Goal: Communication & Community: Ask a question

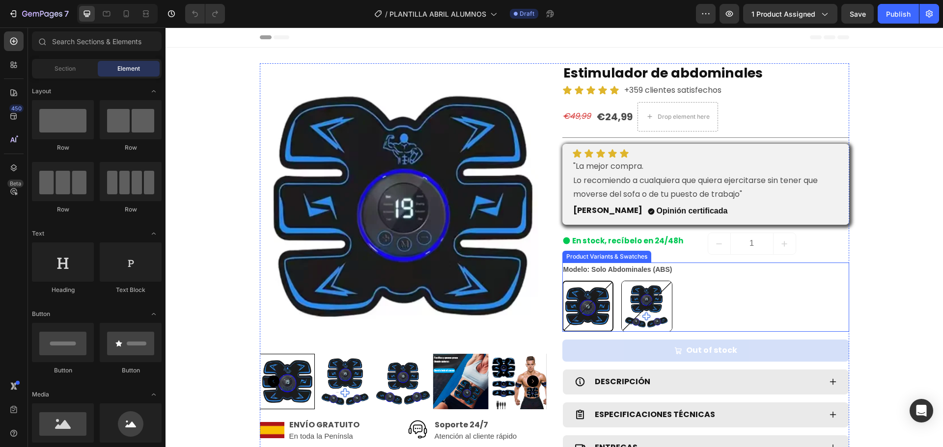
click at [655, 287] on img at bounding box center [647, 306] width 50 height 50
click at [621, 281] on input "Pack completo ABS + x2 brazo/pierna/hombro Pack completo ABS + x2 brazo/pierna/…" at bounding box center [621, 280] width 0 height 0
radio input "true"
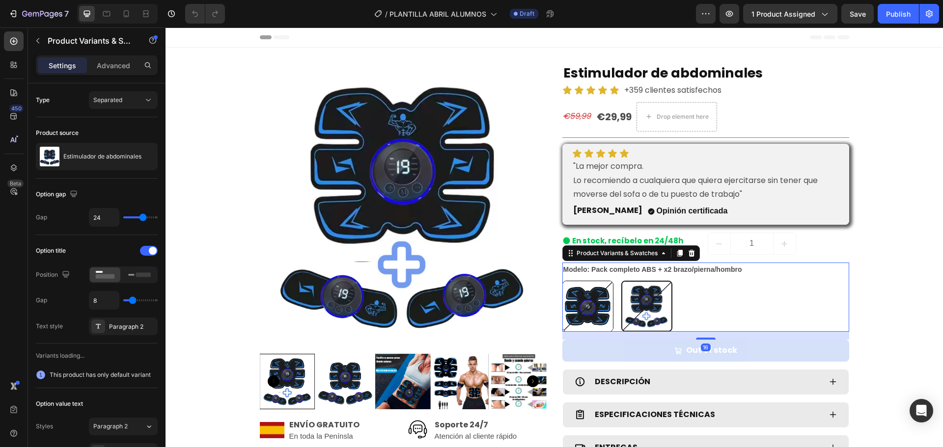
click at [589, 298] on img at bounding box center [588, 306] width 50 height 50
click at [562, 281] on input "Solo Abdominales (ABS) Solo Abdominales (ABS)" at bounding box center [562, 280] width 0 height 0
radio input "true"
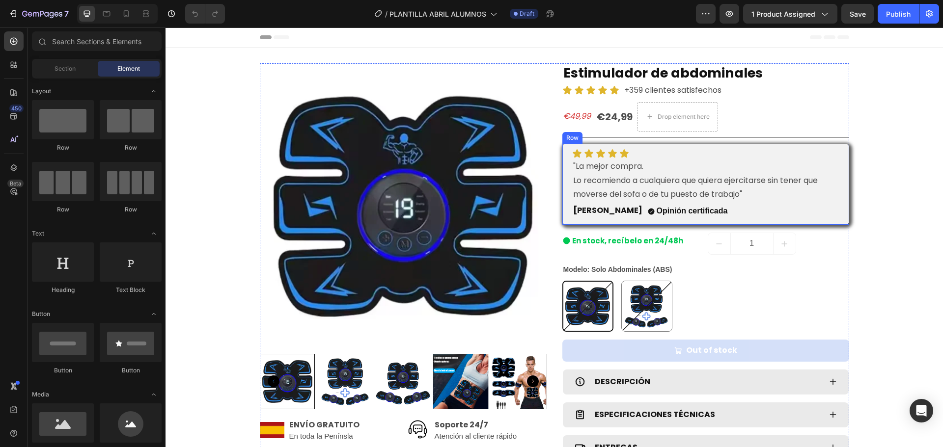
click at [838, 152] on div "Icon Icon Icon Icon Icon Icon List "La mejor compra. Lo recomiendo a cualquiera…" at bounding box center [705, 184] width 287 height 81
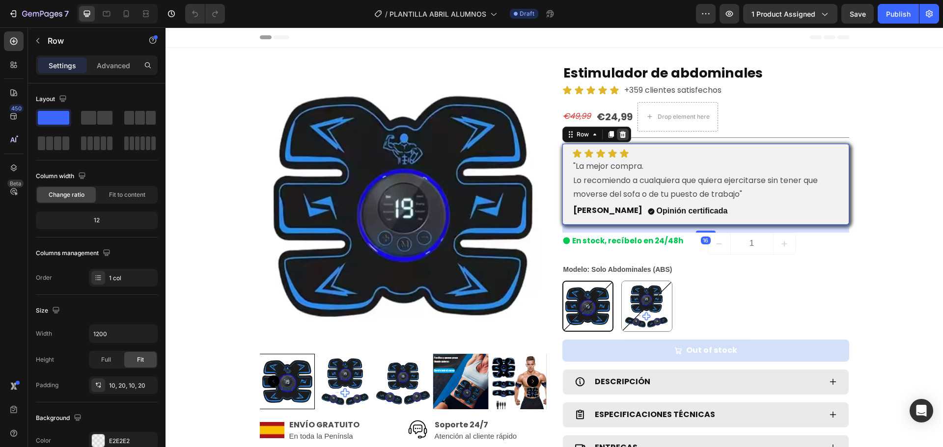
click at [619, 135] on icon at bounding box center [623, 135] width 8 height 8
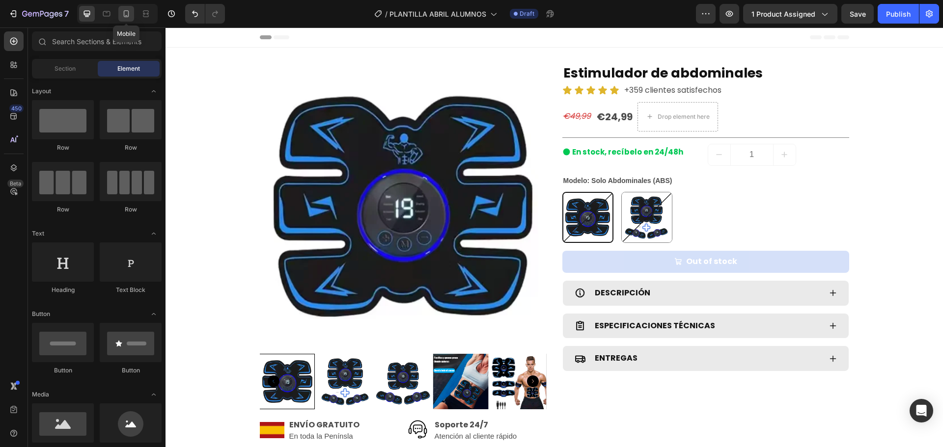
click at [124, 13] on icon at bounding box center [126, 13] width 5 height 7
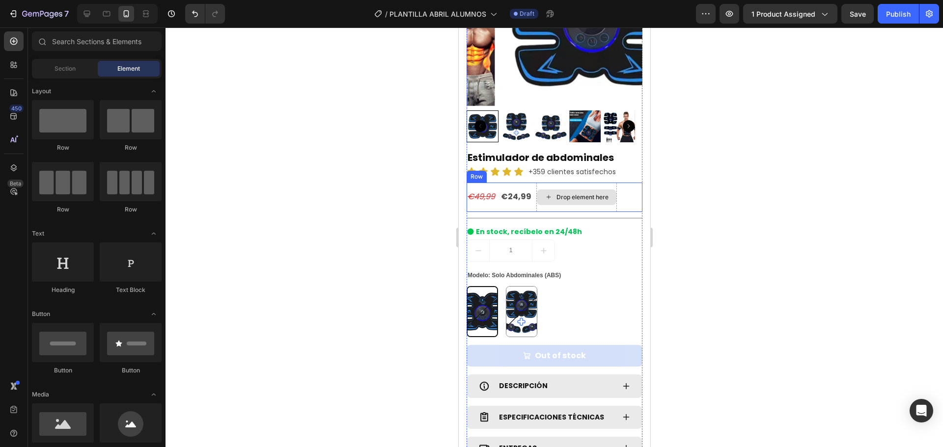
scroll to position [147, 0]
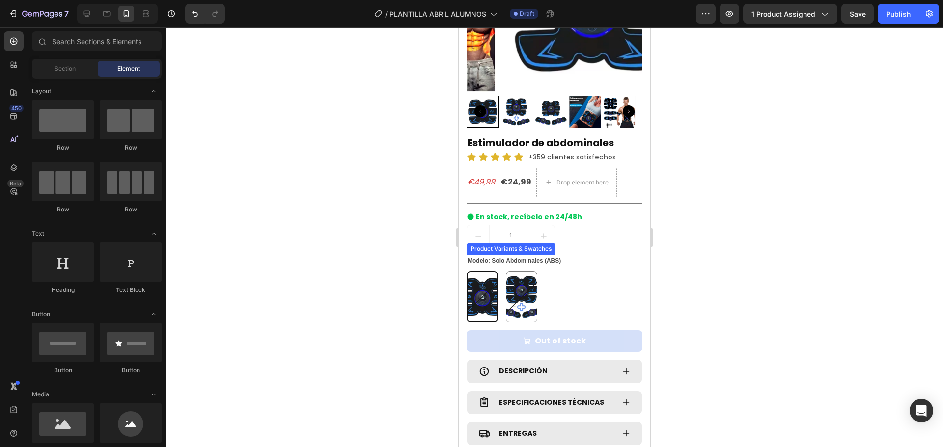
click at [548, 280] on div "Solo Abdominales (ABS) Solo Abdominales (ABS) Pack completo ABS + x2 brazo/pier…" at bounding box center [554, 296] width 176 height 51
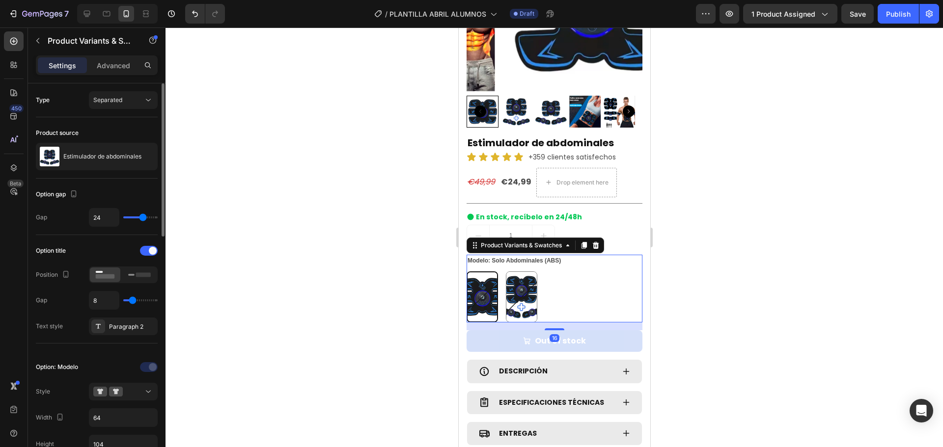
type input "23"
type input "40"
drag, startPoint x: 141, startPoint y: 216, endPoint x: 177, endPoint y: 219, distance: 36.4
type input "40"
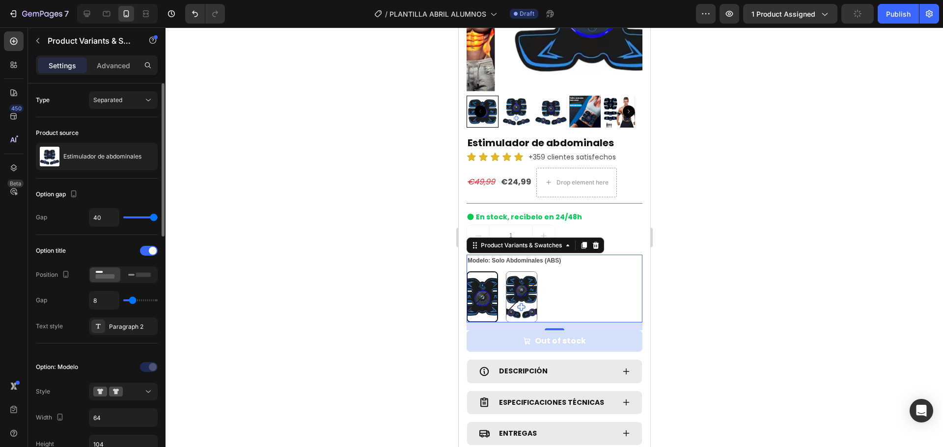
click at [158, 218] on input "range" at bounding box center [140, 218] width 34 height 2
type input "38"
type input "37"
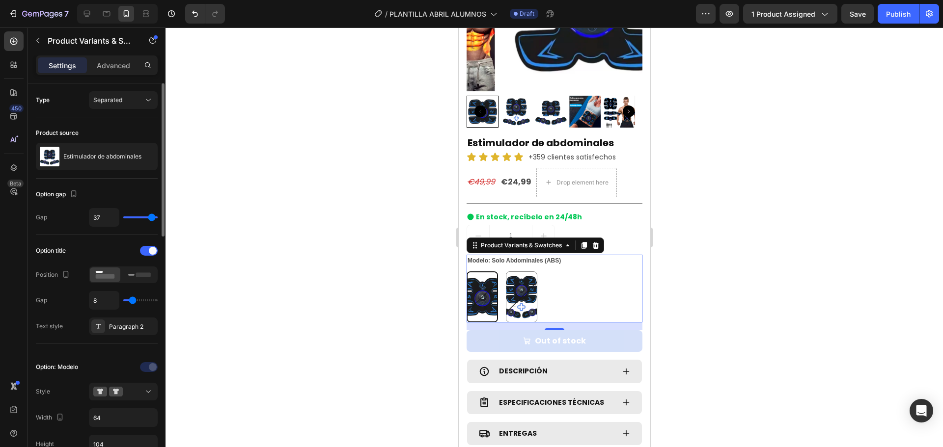
type input "36"
type input "30"
type input "26"
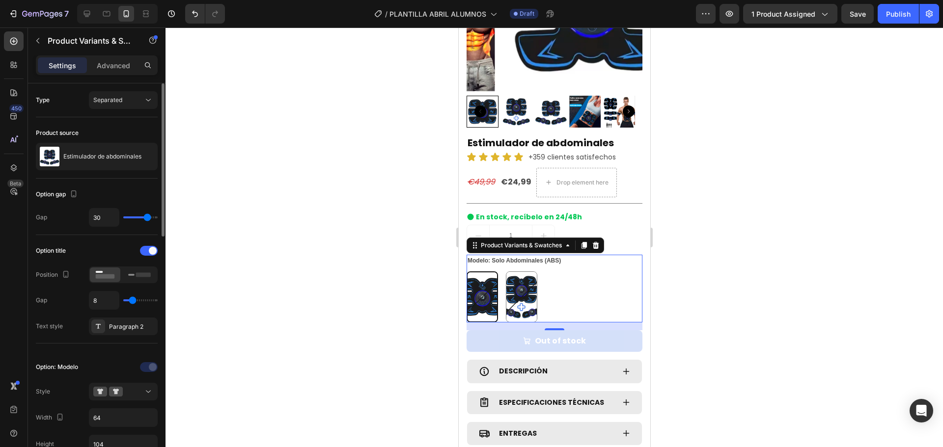
type input "26"
type input "23"
type input "19"
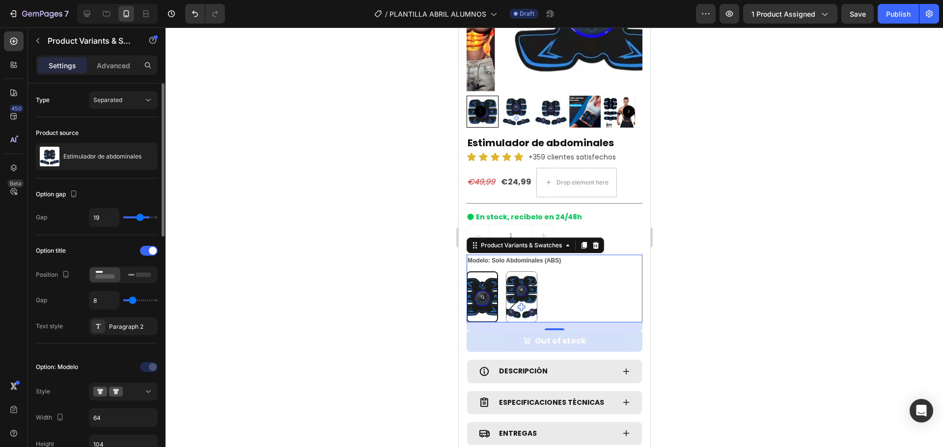
type input "15"
type input "13"
type input "9"
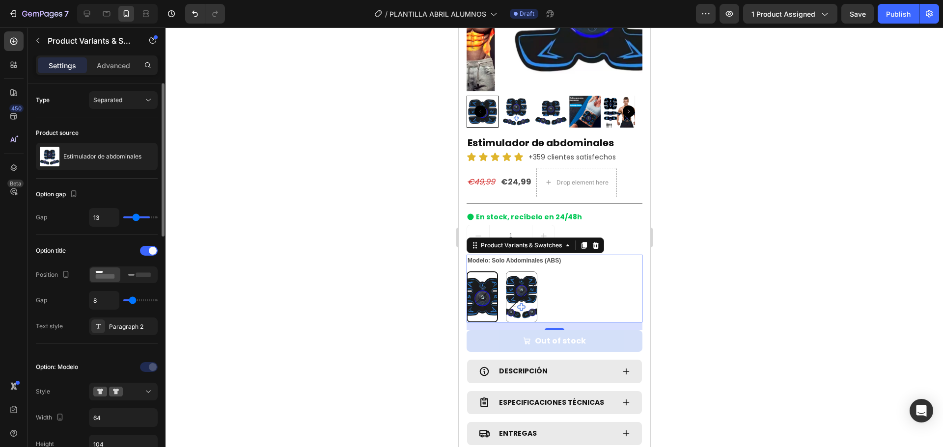
type input "9"
type input "6"
type input "2"
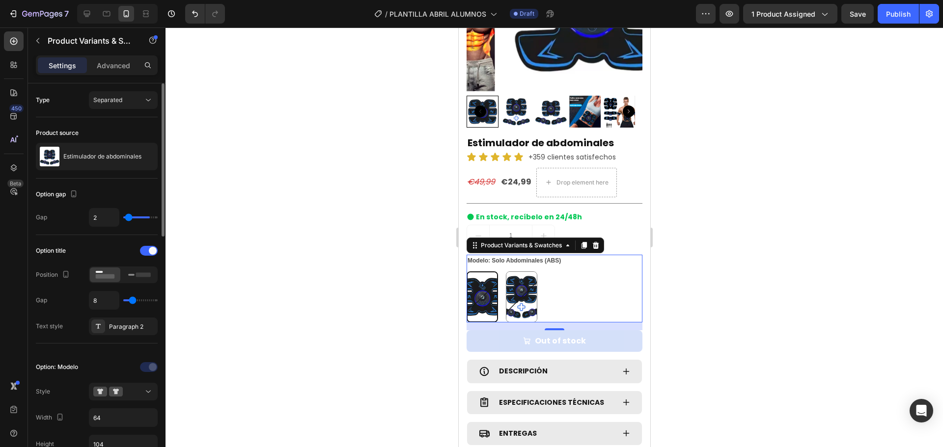
type input "0"
drag, startPoint x: 153, startPoint y: 217, endPoint x: 78, endPoint y: 220, distance: 75.2
type input "0"
click at [123, 218] on input "range" at bounding box center [140, 218] width 34 height 2
type input "1"
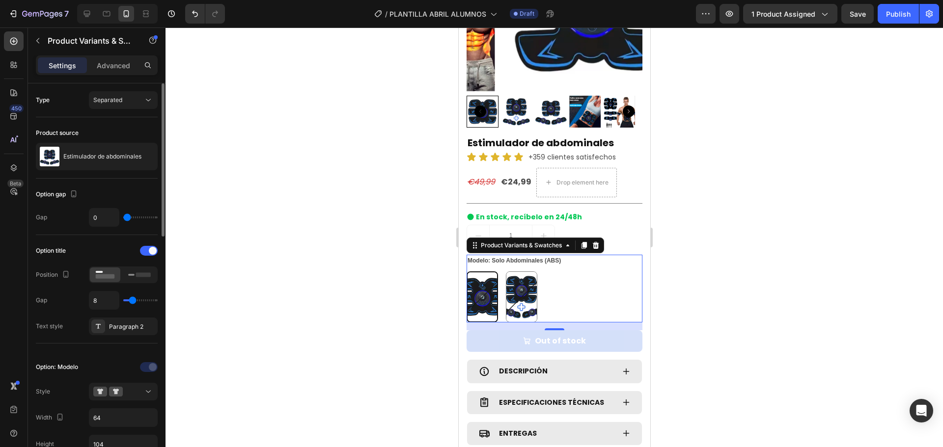
type input "1"
type input "10"
type input "11"
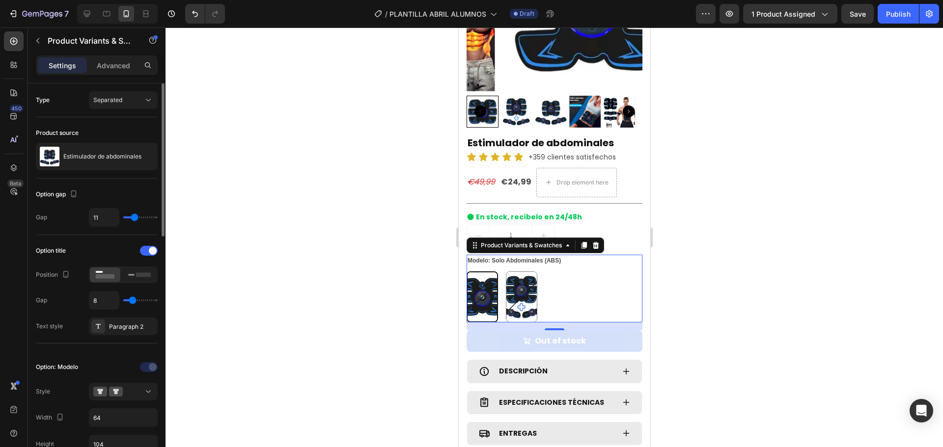
type input "12"
type input "13"
type input "14"
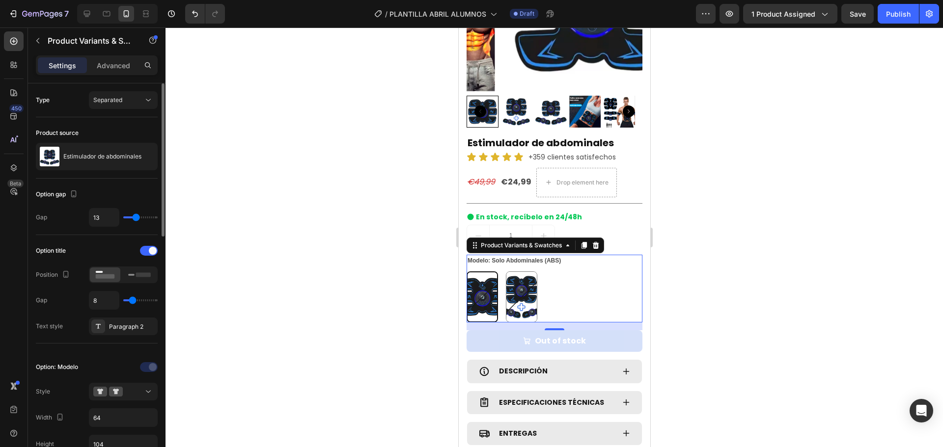
type input "14"
type input "15"
type input "16"
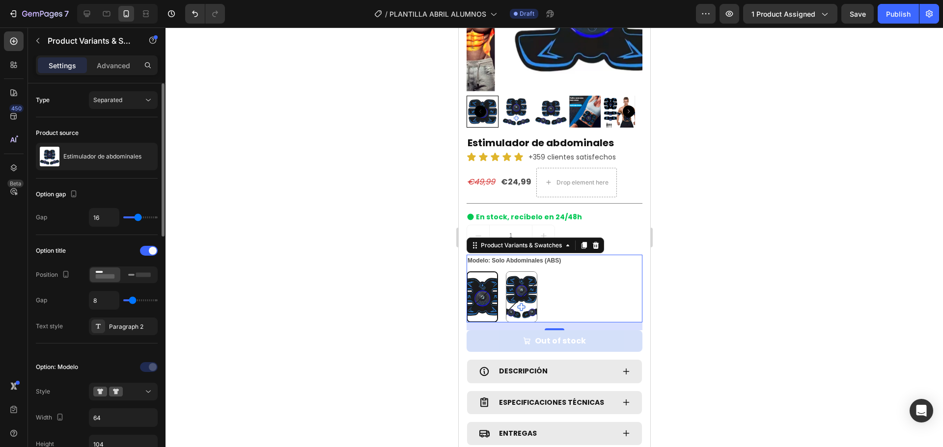
type input "18"
type input "19"
type input "20"
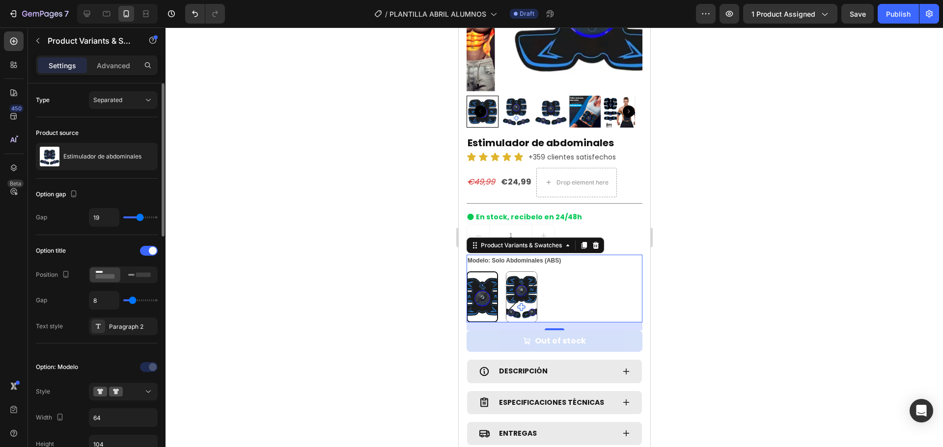
type input "20"
type input "21"
type input "22"
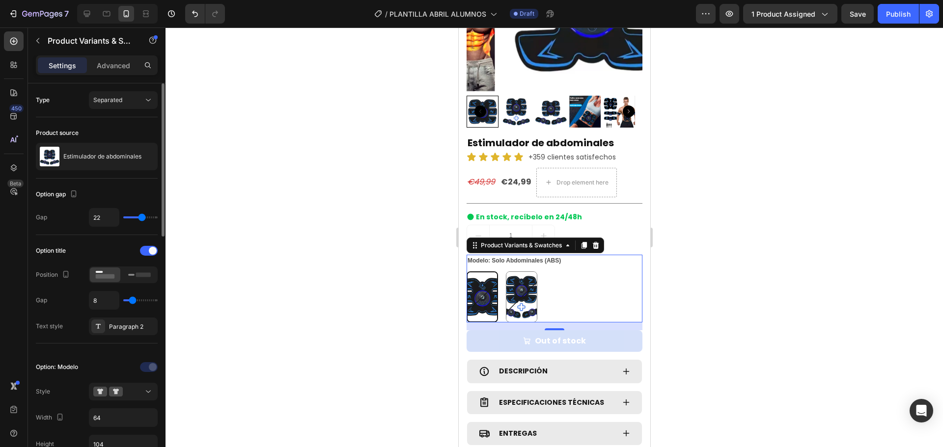
type input "23"
type input "24"
drag, startPoint x: 127, startPoint y: 218, endPoint x: 143, endPoint y: 221, distance: 16.6
type input "24"
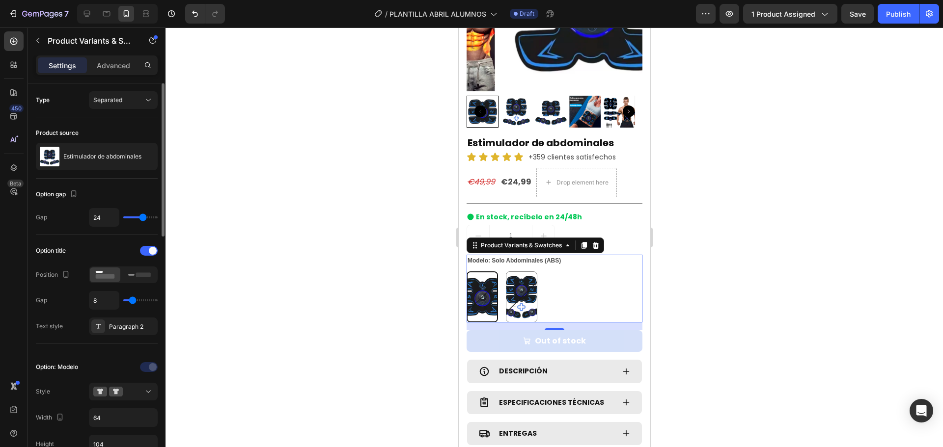
click at [143, 218] on input "range" at bounding box center [140, 218] width 34 height 2
type input "3"
type input "0"
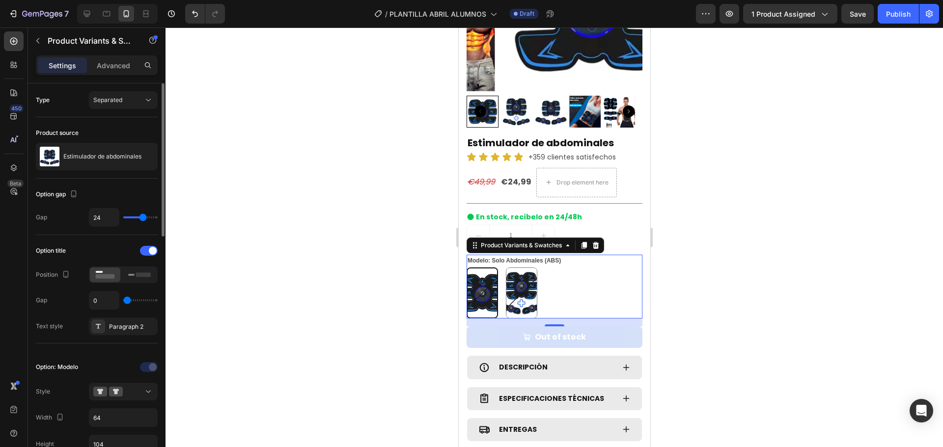
type input "1"
type input "10"
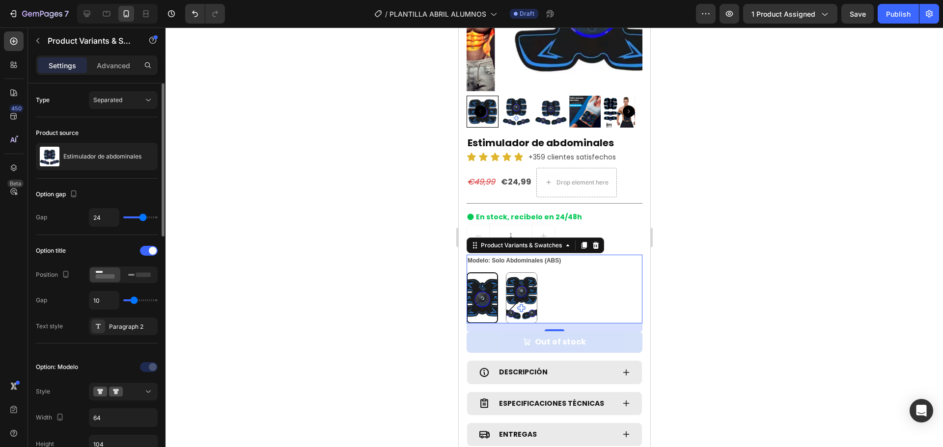
type input "9"
type input "7"
type input "4"
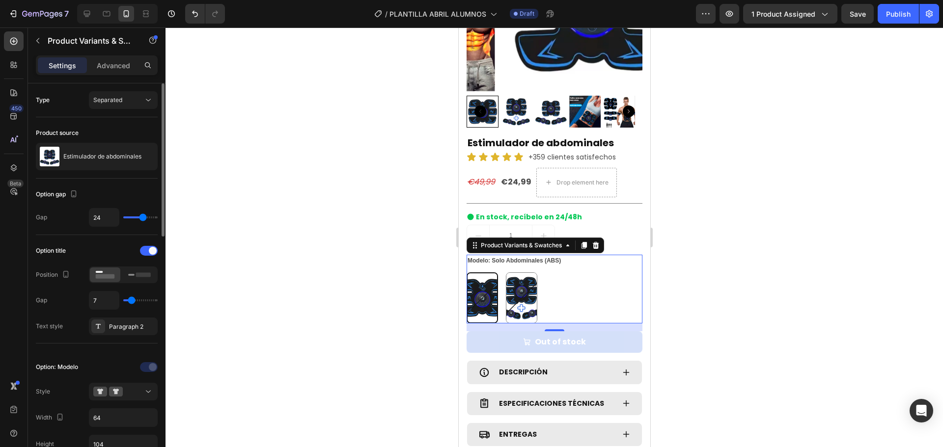
type input "4"
type input "1"
type input "0"
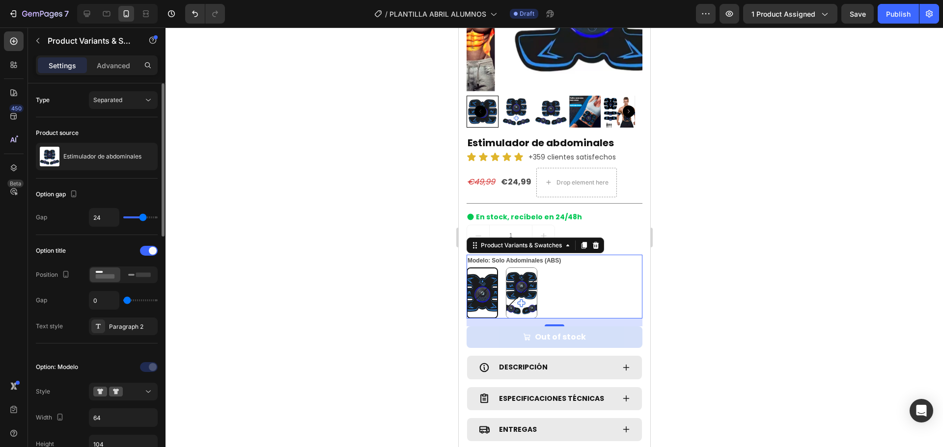
drag, startPoint x: 131, startPoint y: 299, endPoint x: 126, endPoint y: 297, distance: 5.5
type input "0"
click at [126, 299] on input "range" at bounding box center [140, 300] width 34 height 2
click at [145, 273] on rect at bounding box center [143, 274] width 15 height 4
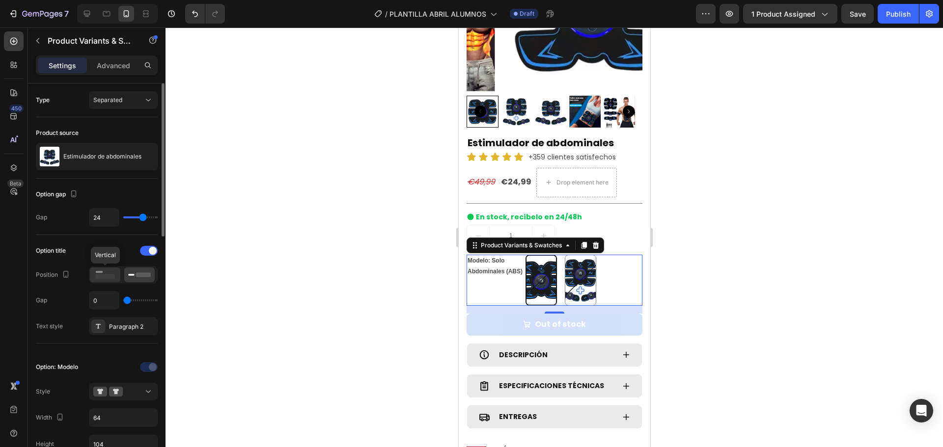
click at [99, 274] on rect at bounding box center [105, 276] width 19 height 4
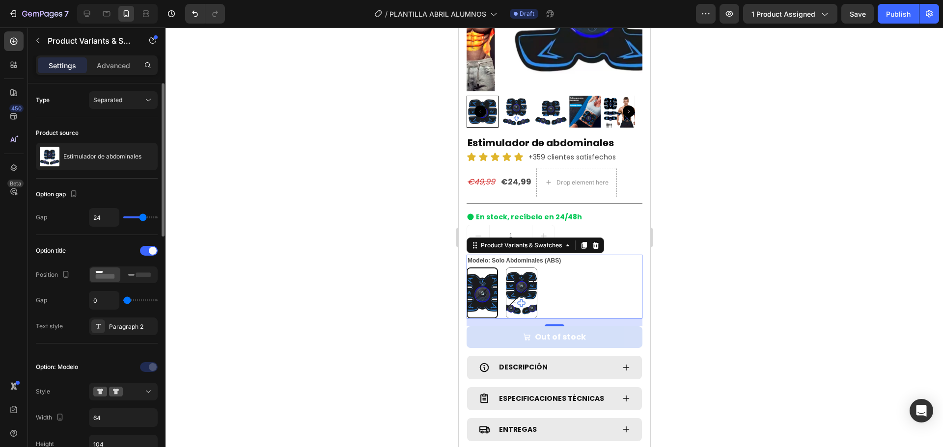
scroll to position [49, 0]
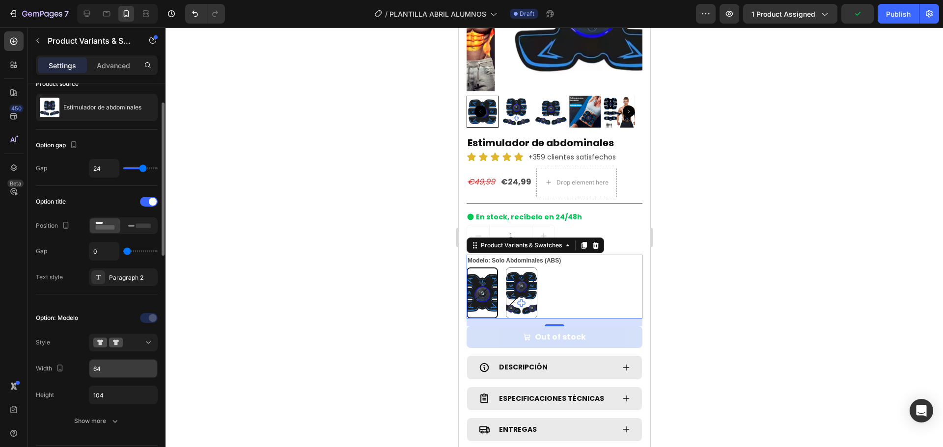
click at [111, 367] on input "64" at bounding box center [123, 369] width 68 height 18
click at [114, 372] on input "64" at bounding box center [123, 369] width 68 height 18
click at [69, 373] on div "Width 64" at bounding box center [97, 368] width 122 height 19
click at [115, 372] on input "64" at bounding box center [123, 369] width 68 height 18
type input "104"
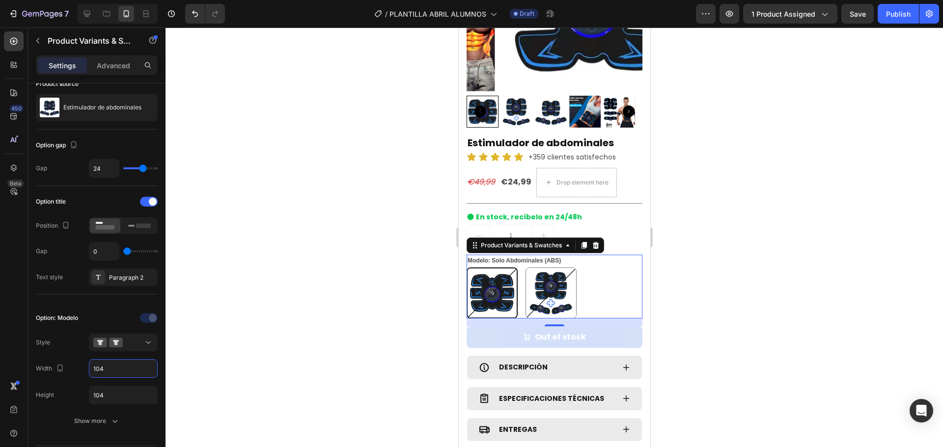
click at [717, 278] on div at bounding box center [553, 237] width 777 height 420
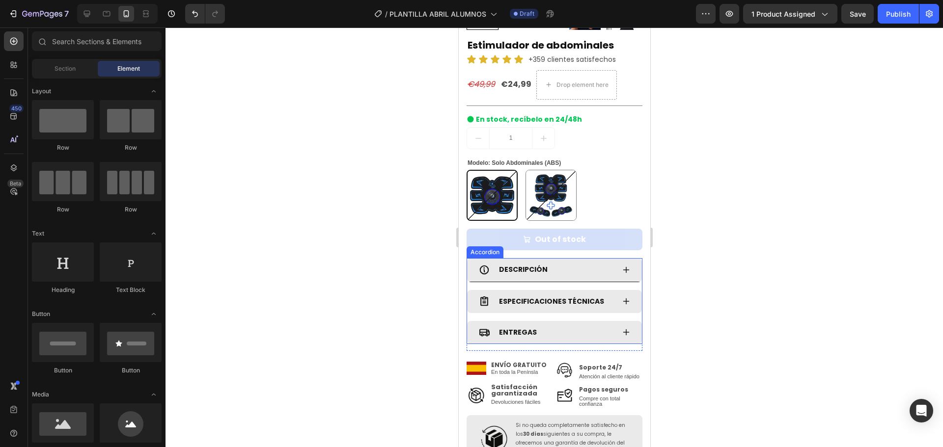
scroll to position [245, 0]
click at [622, 266] on icon at bounding box center [626, 270] width 8 height 8
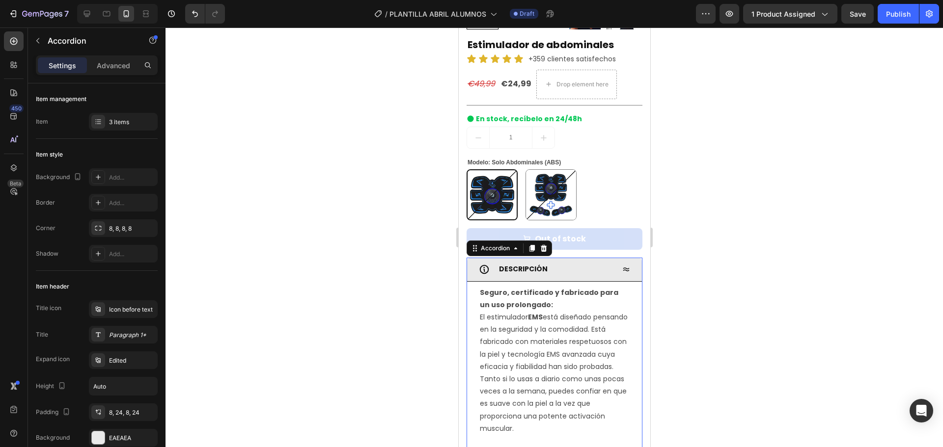
click at [622, 266] on icon at bounding box center [626, 270] width 8 height 8
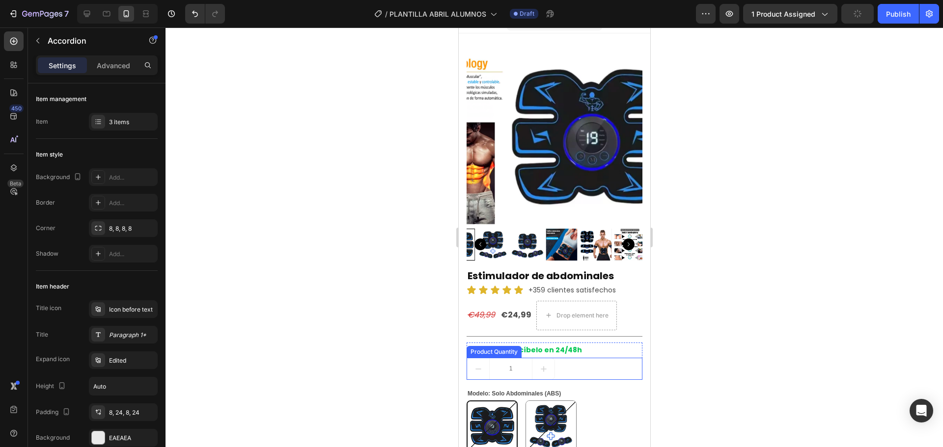
scroll to position [0, 0]
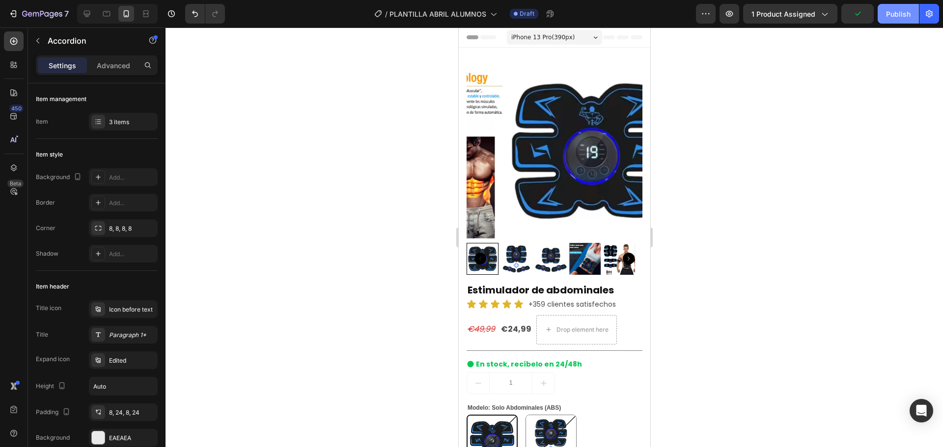
click at [895, 15] on div "Publish" at bounding box center [898, 14] width 25 height 10
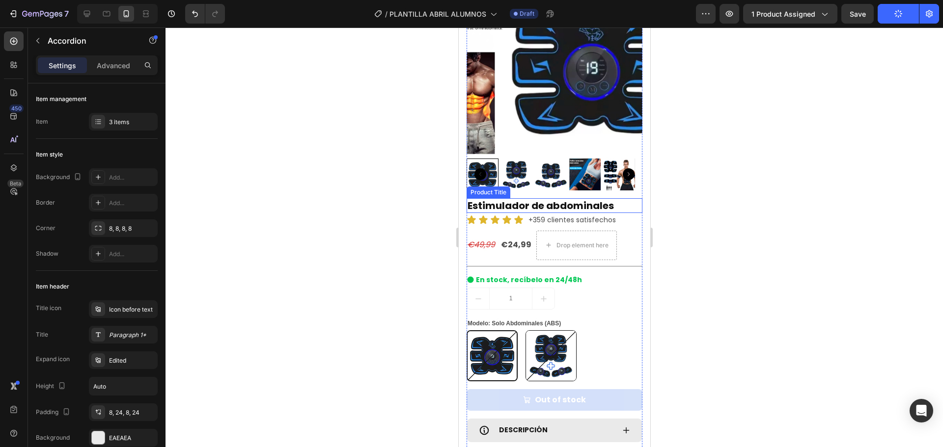
scroll to position [98, 0]
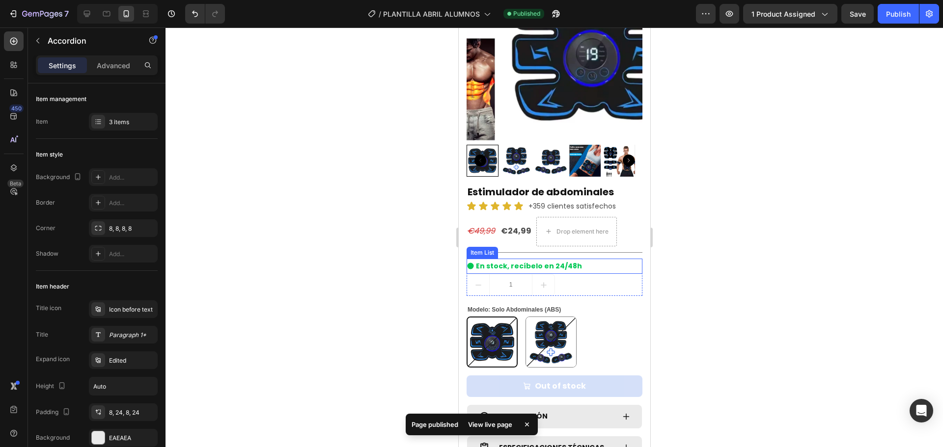
click at [539, 261] on p "En stock, recíbelo en 24/48h" at bounding box center [528, 266] width 106 height 12
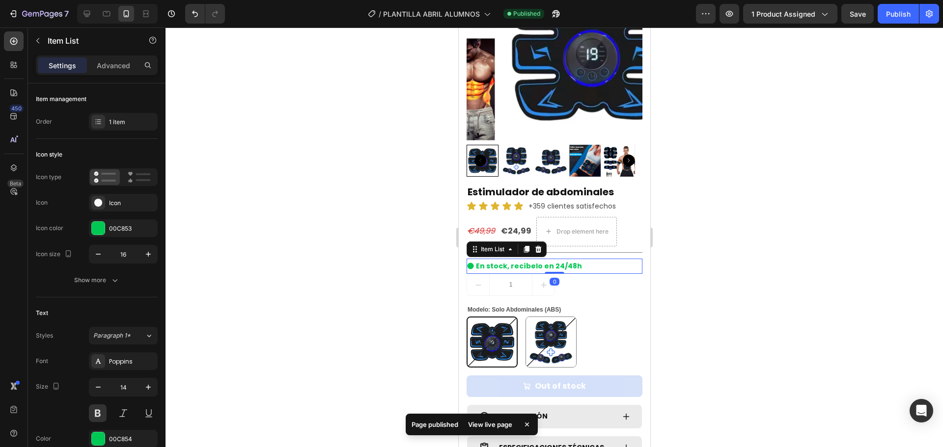
click at [531, 261] on p "En stock, recíbelo en 24/48h" at bounding box center [528, 266] width 106 height 12
click at [476, 260] on p "En stock, recíbelo en 24/48h" at bounding box center [528, 266] width 106 height 12
click at [538, 260] on p "En stock, recíbelo en 24/48h" at bounding box center [528, 266] width 106 height 12
click at [508, 264] on div "Product Quantity" at bounding box center [493, 268] width 51 height 9
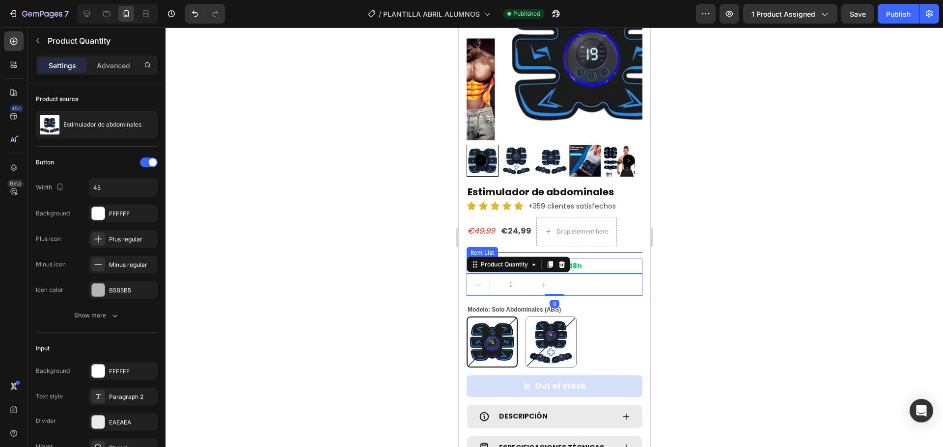
click at [572, 260] on p "En stock, recíbelo en 24/48h" at bounding box center [528, 266] width 106 height 12
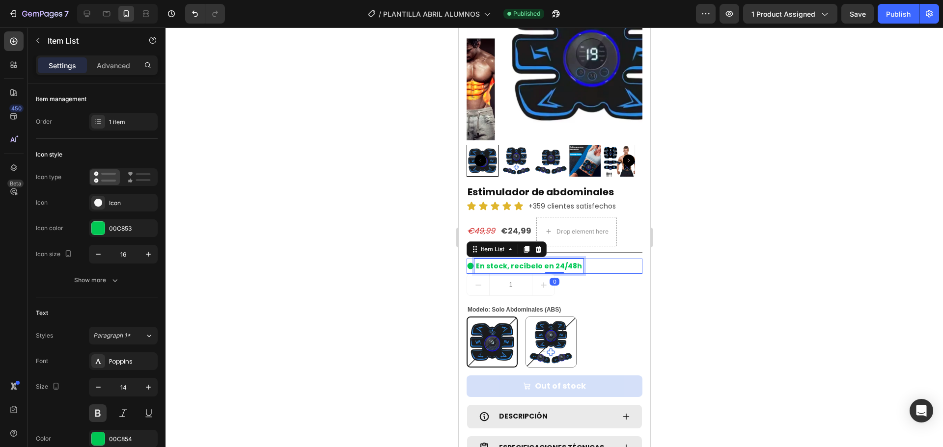
click at [570, 260] on p "En stock, recíbelo en 24/48h" at bounding box center [528, 266] width 106 height 12
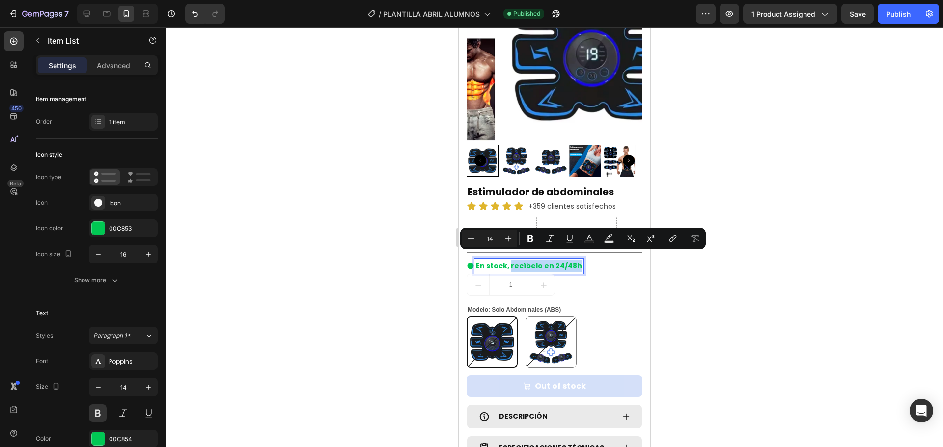
drag, startPoint x: 509, startPoint y: 257, endPoint x: 591, endPoint y: 265, distance: 82.4
click at [591, 265] on div "En stock, recíbelo en 24/48h" at bounding box center [554, 266] width 176 height 15
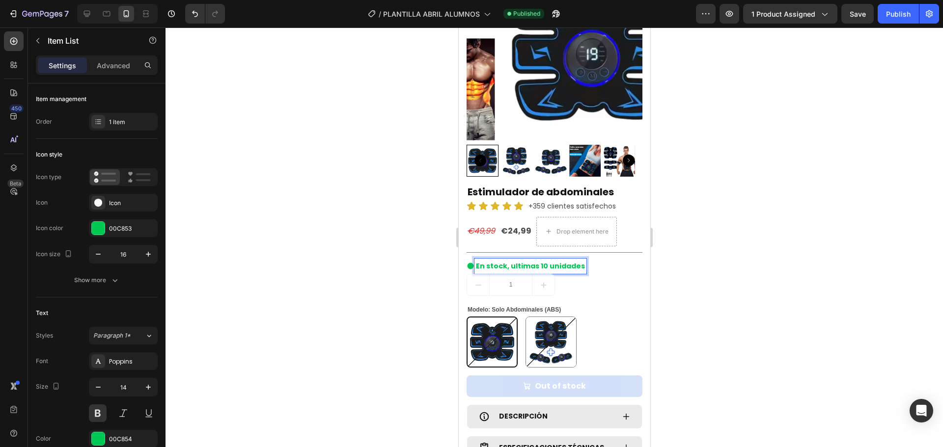
click at [513, 260] on p "En stock, ultimas 10 unidades" at bounding box center [529, 266] width 109 height 12
click at [507, 260] on p "En stock, Últimas 10 unidades" at bounding box center [529, 266] width 109 height 12
click at [787, 272] on div at bounding box center [553, 237] width 777 height 420
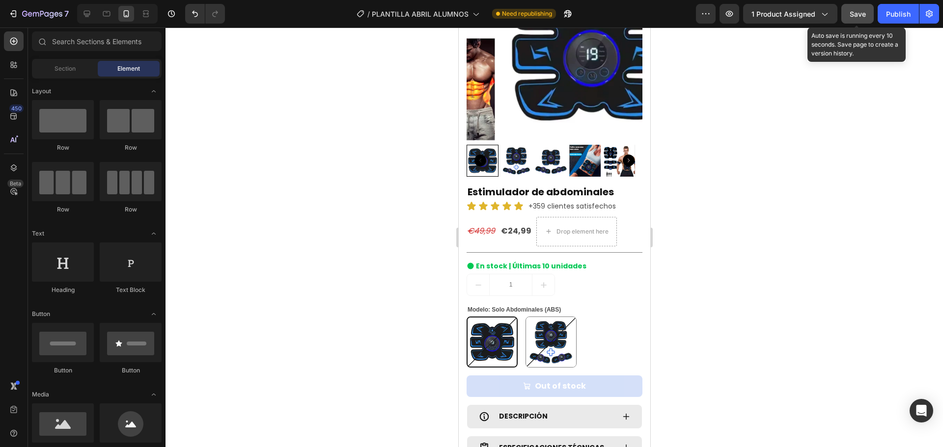
click at [856, 16] on span "Save" at bounding box center [857, 14] width 16 height 8
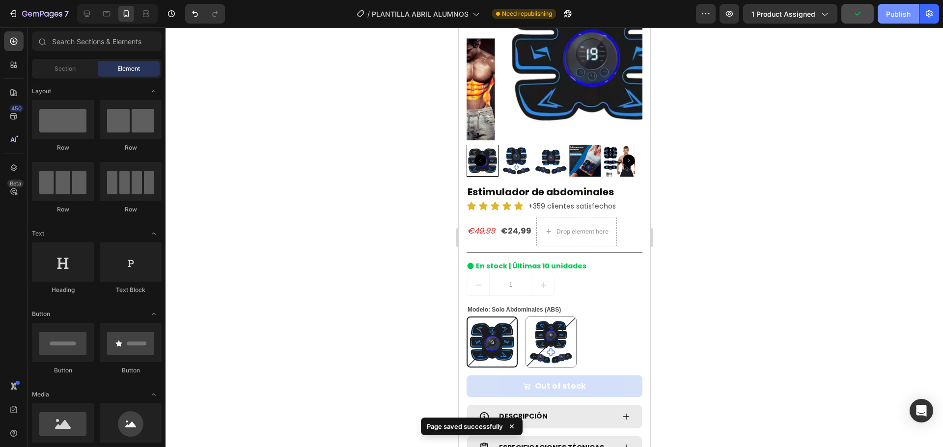
click at [907, 13] on div "Publish" at bounding box center [898, 14] width 25 height 10
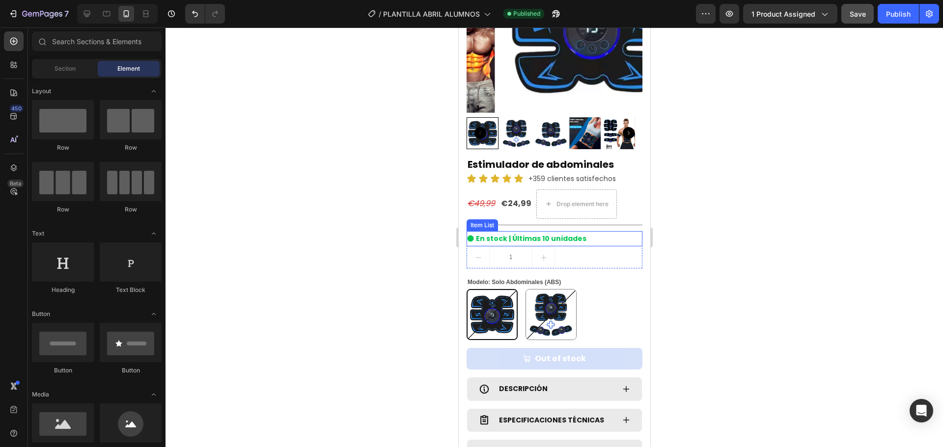
scroll to position [147, 0]
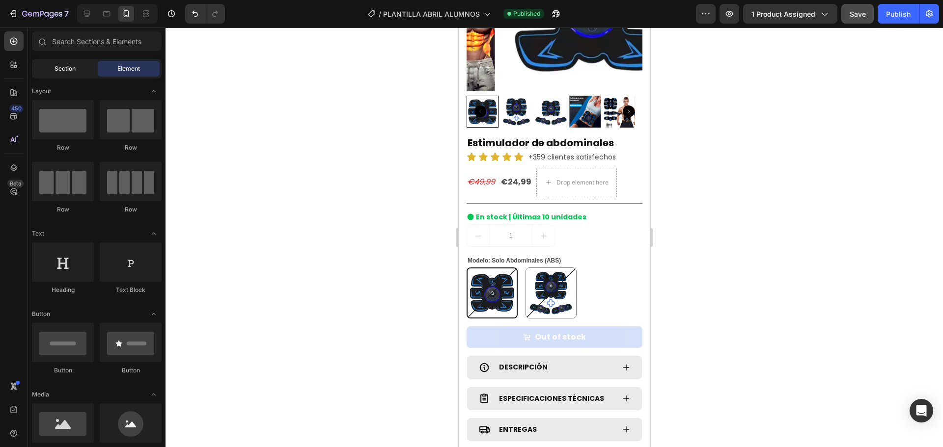
click at [59, 73] on span "Section" at bounding box center [64, 68] width 21 height 9
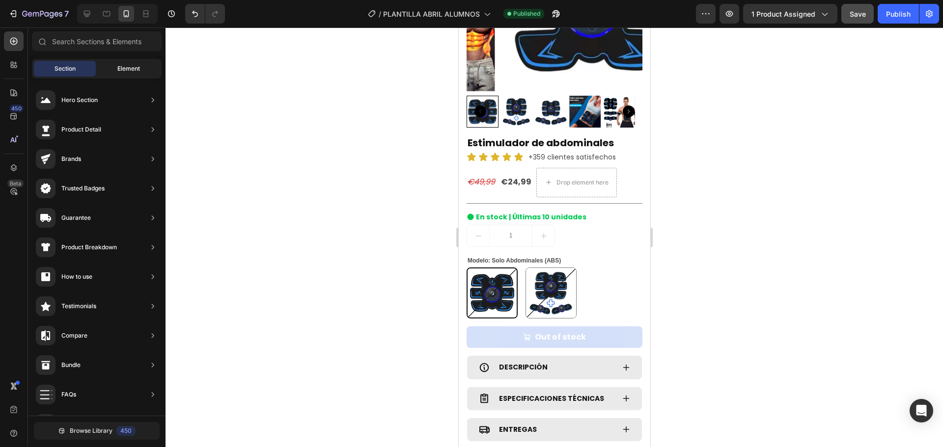
click at [123, 72] on span "Element" at bounding box center [128, 68] width 23 height 9
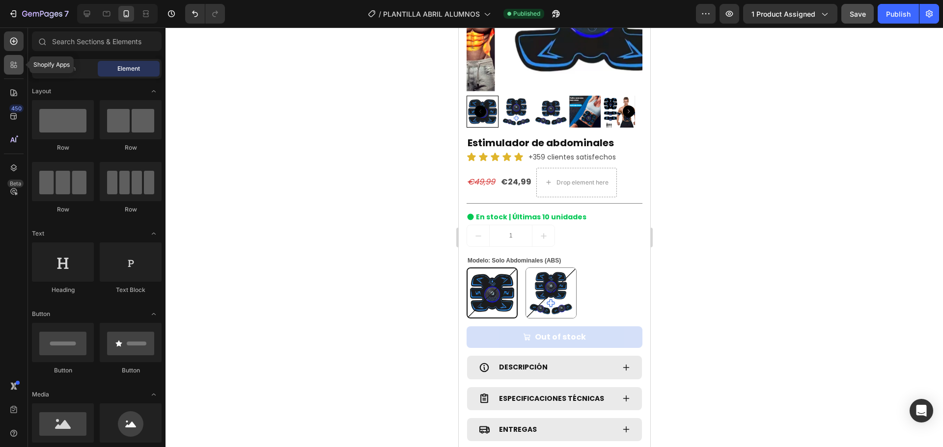
click at [18, 66] on icon at bounding box center [14, 65] width 10 height 10
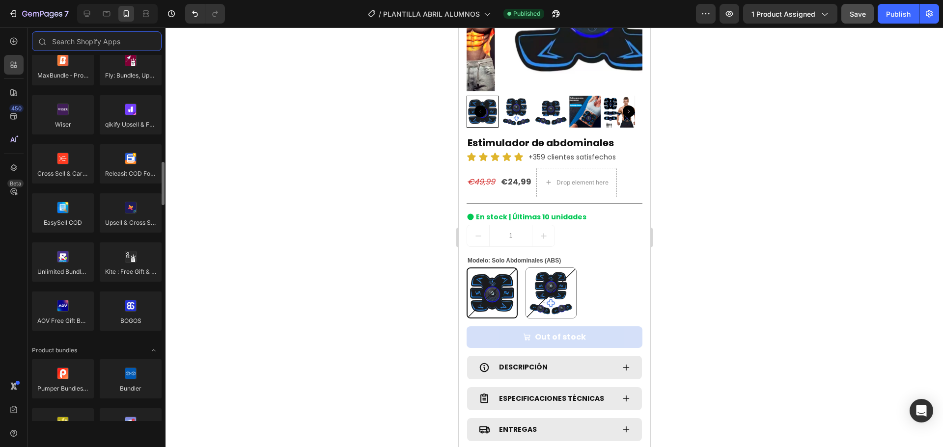
scroll to position [491, 0]
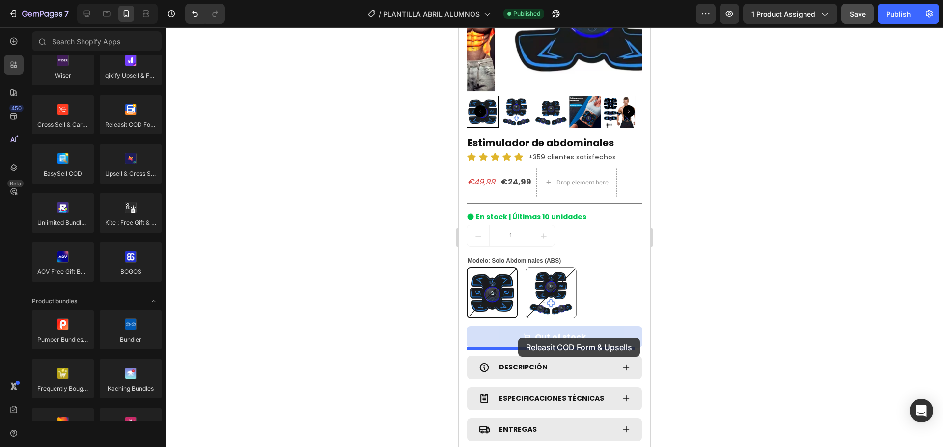
drag, startPoint x: 597, startPoint y: 134, endPoint x: 517, endPoint y: 338, distance: 219.4
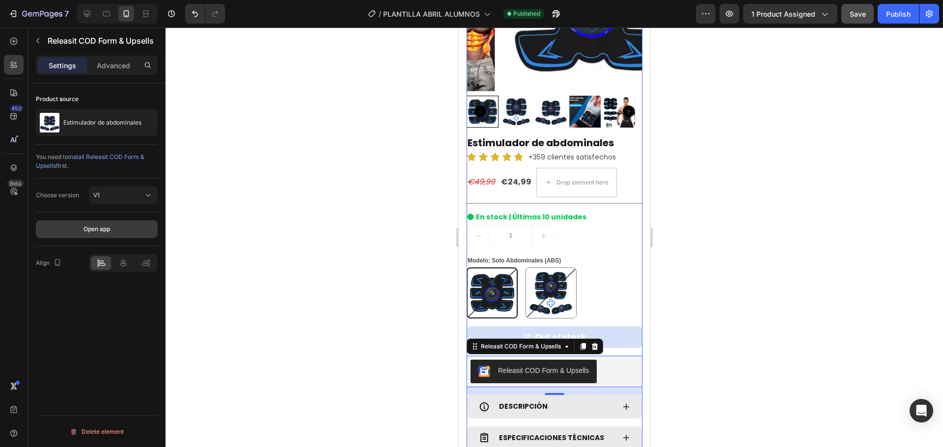
click at [112, 229] on button "Open app" at bounding box center [97, 229] width 122 height 18
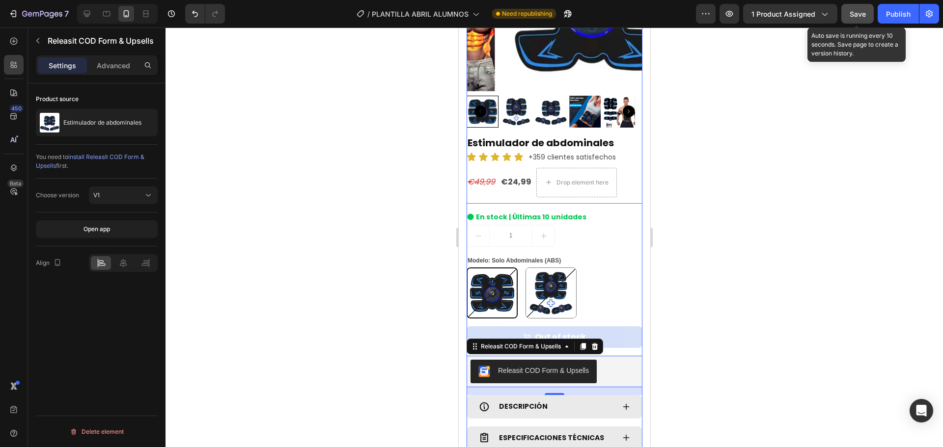
click at [856, 12] on span "Save" at bounding box center [857, 14] width 16 height 8
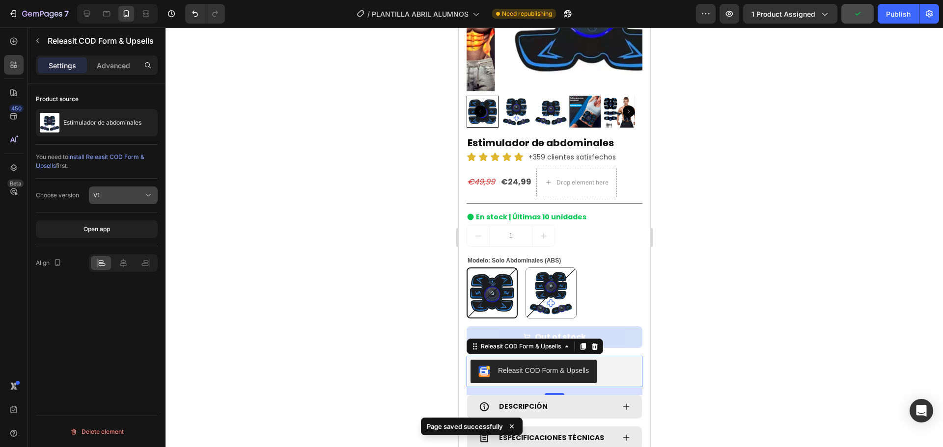
click at [141, 195] on div "V1" at bounding box center [118, 195] width 50 height 9
click at [107, 235] on p "V2" at bounding box center [121, 238] width 56 height 9
click at [136, 190] on button "V2" at bounding box center [123, 196] width 69 height 18
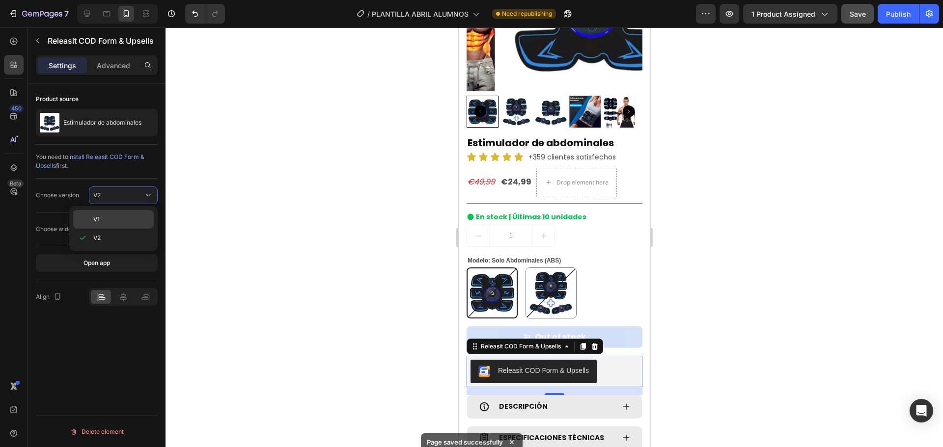
click at [116, 219] on p "V1" at bounding box center [121, 219] width 56 height 9
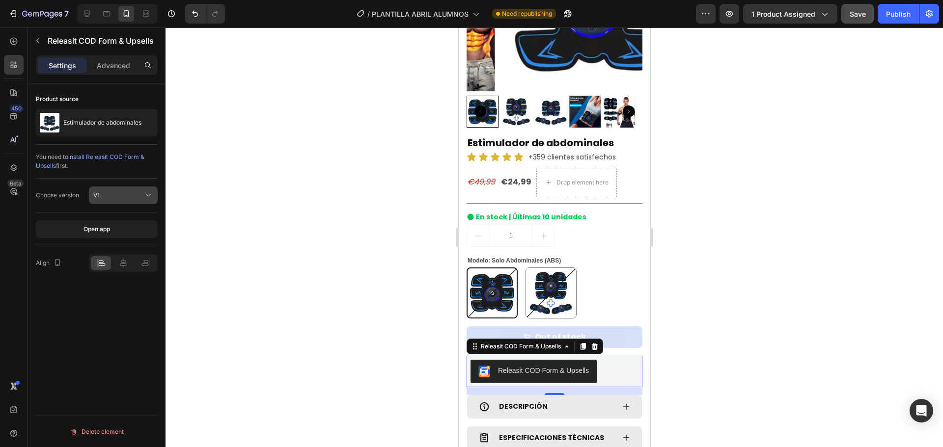
click at [131, 197] on div "V1" at bounding box center [118, 195] width 50 height 9
click at [120, 230] on div "V2" at bounding box center [113, 238] width 81 height 19
click at [131, 224] on div "Releasit button" at bounding box center [123, 229] width 60 height 10
click at [135, 199] on div "V2" at bounding box center [118, 195] width 50 height 9
click at [131, 217] on p "V1" at bounding box center [121, 219] width 56 height 9
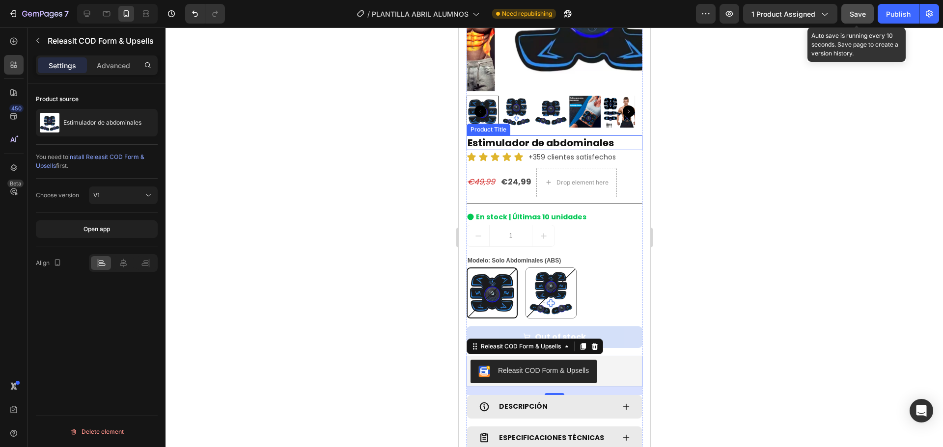
click at [855, 11] on span "Save" at bounding box center [857, 14] width 16 height 8
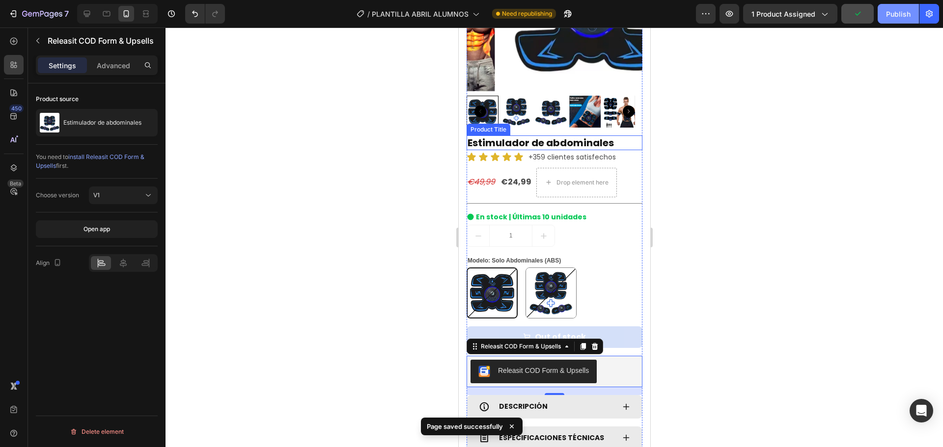
click at [902, 15] on div "Publish" at bounding box center [898, 14] width 25 height 10
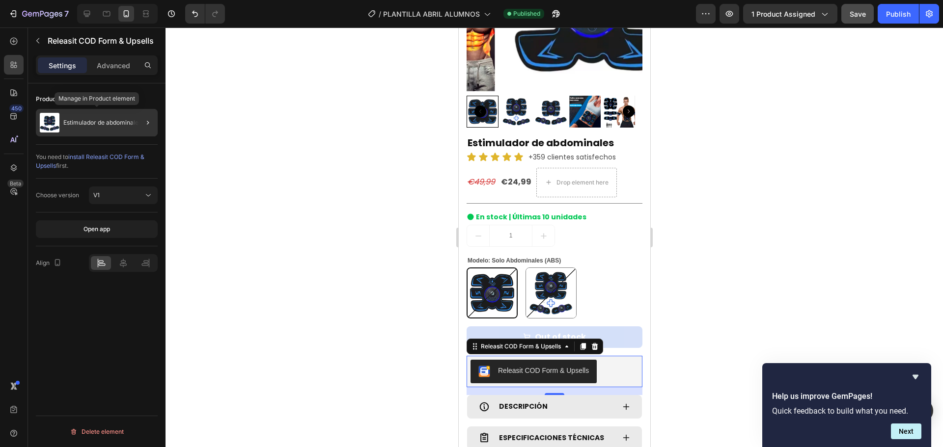
click at [91, 128] on div "Estimulador de abdominales" at bounding box center [97, 122] width 122 height 27
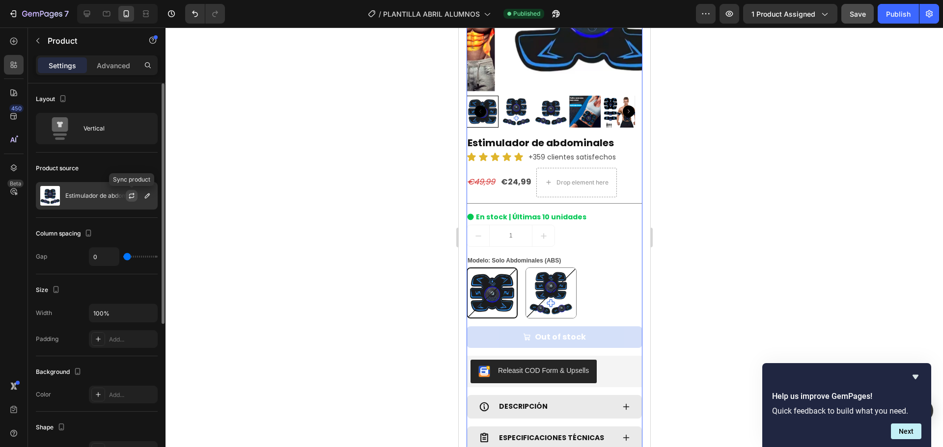
click at [130, 194] on icon "button" at bounding box center [131, 194] width 5 height 3
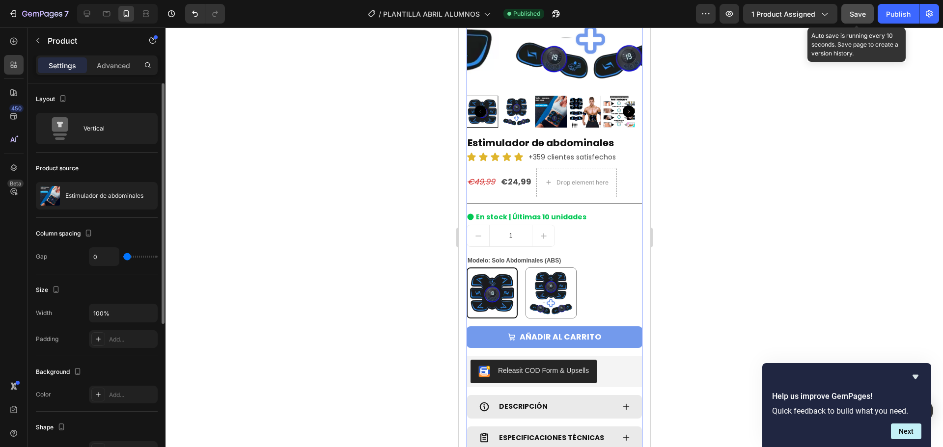
click at [869, 10] on button "Save" at bounding box center [857, 14] width 32 height 20
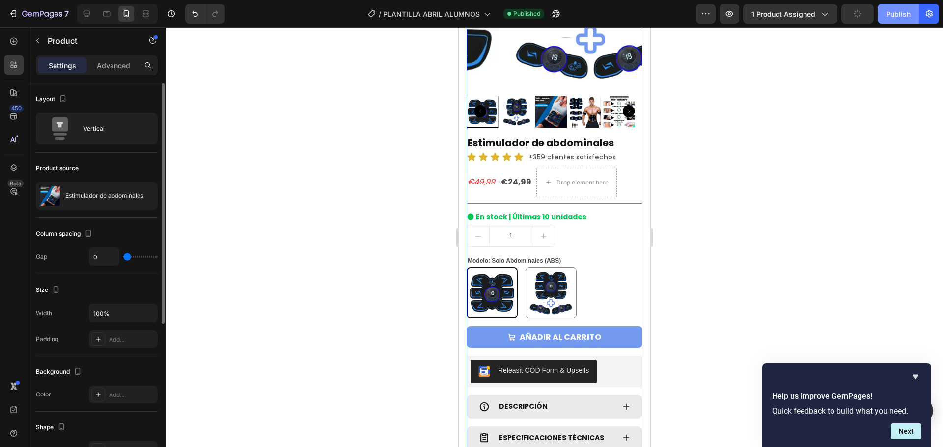
click at [898, 10] on div "Publish" at bounding box center [898, 14] width 25 height 10
drag, startPoint x: 597, startPoint y: 361, endPoint x: 592, endPoint y: 353, distance: 9.7
click at [597, 361] on div "Releasit COD Form & Upsells" at bounding box center [554, 372] width 168 height 24
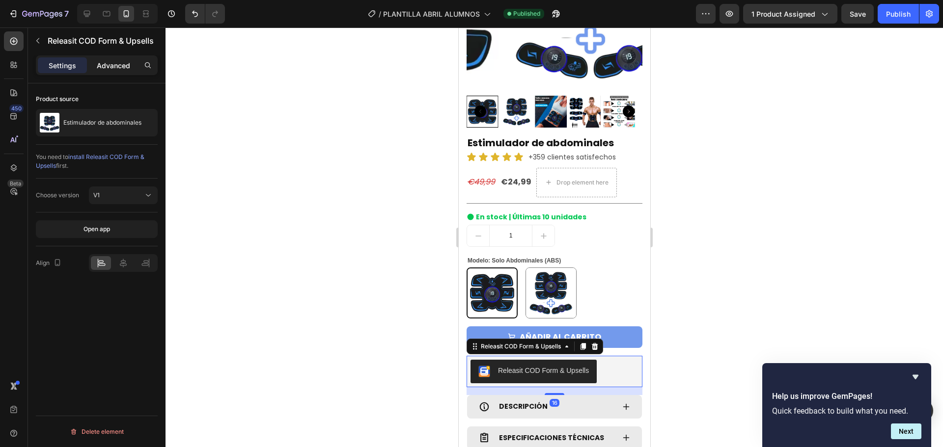
click at [103, 69] on p "Advanced" at bounding box center [113, 65] width 33 height 10
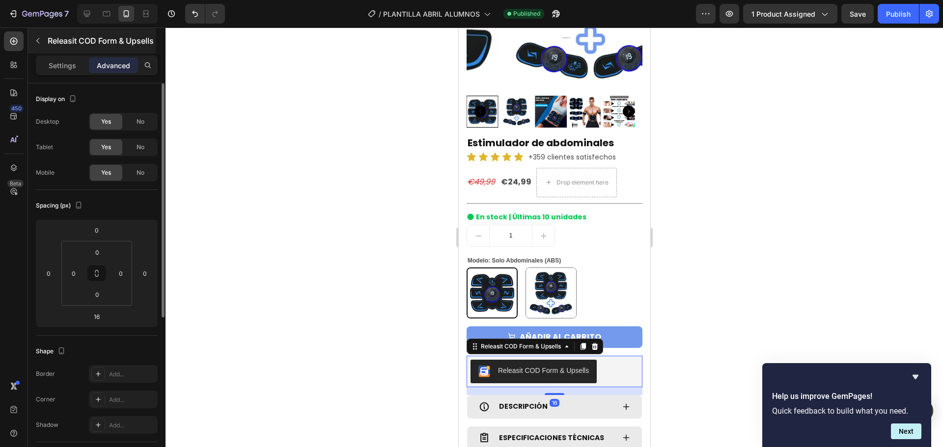
click at [66, 59] on div "Settings" at bounding box center [62, 65] width 49 height 16
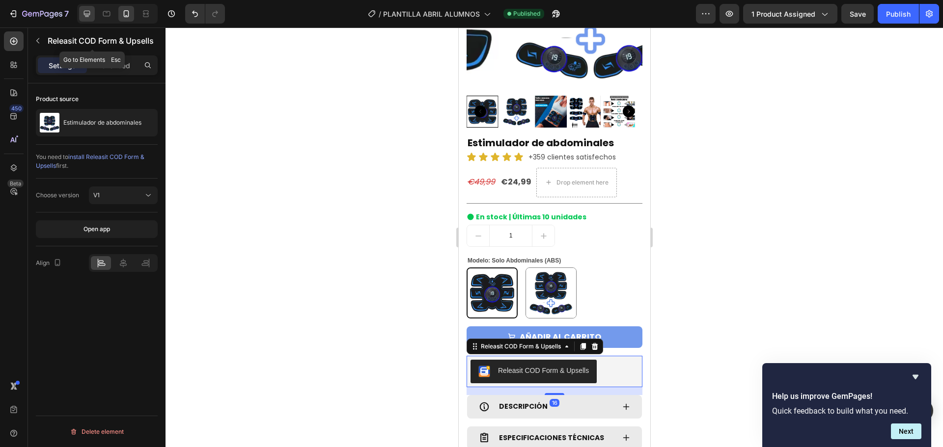
click at [92, 10] on div at bounding box center [87, 14] width 16 height 16
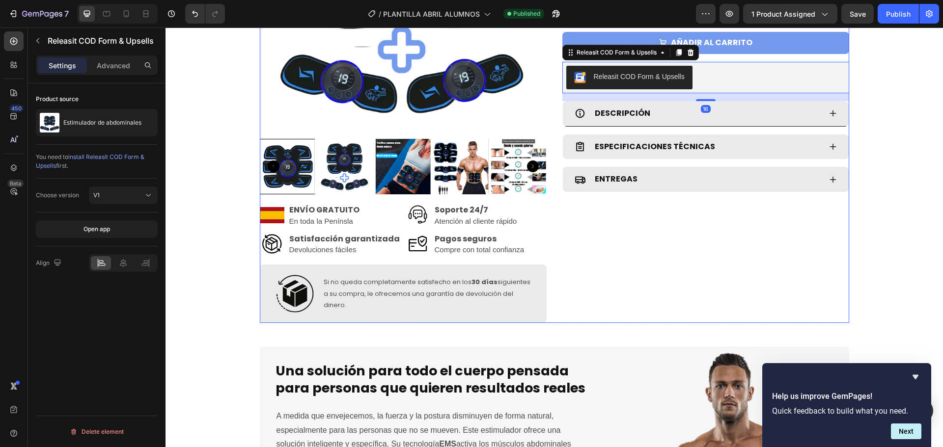
scroll to position [68, 0]
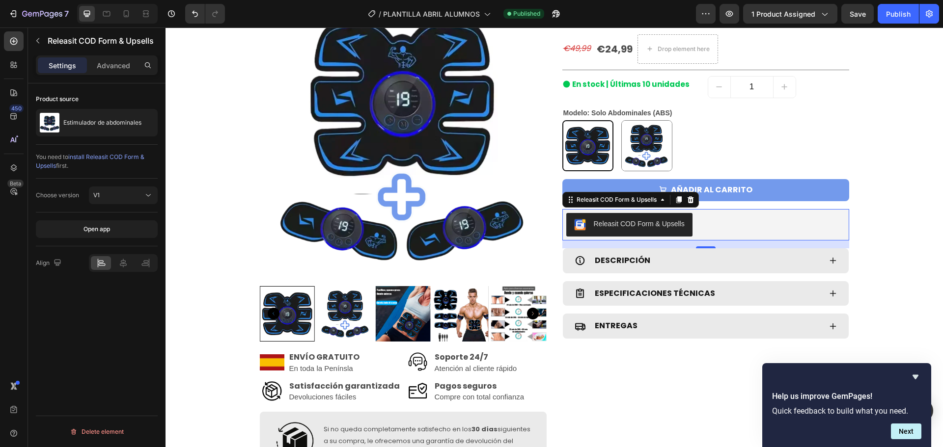
click at [710, 220] on div "Releasit COD Form & Upsells" at bounding box center [705, 225] width 279 height 24
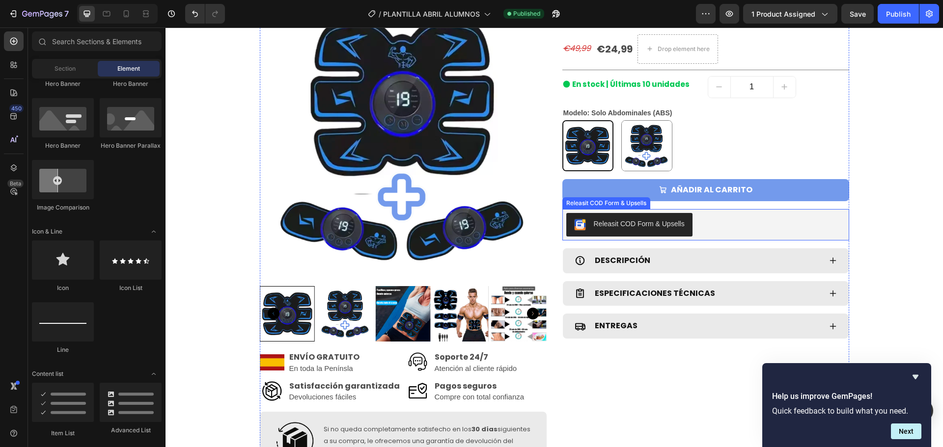
click at [755, 226] on div "Releasit COD Form & Upsells" at bounding box center [705, 225] width 279 height 24
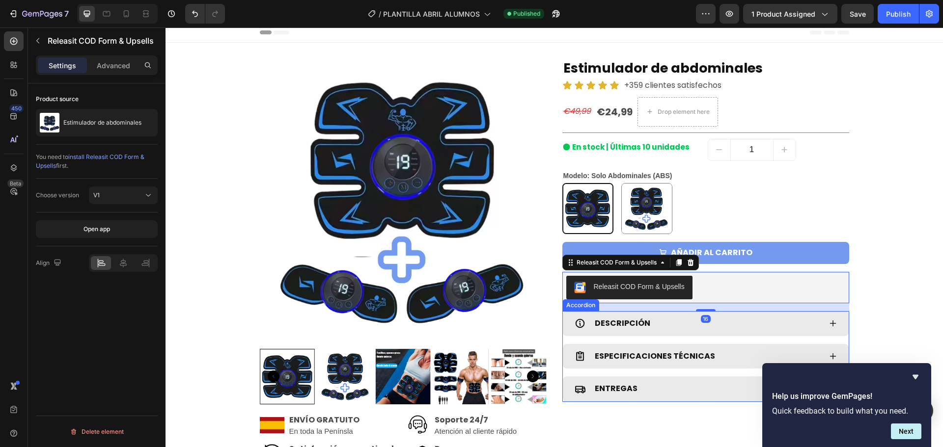
scroll to position [0, 0]
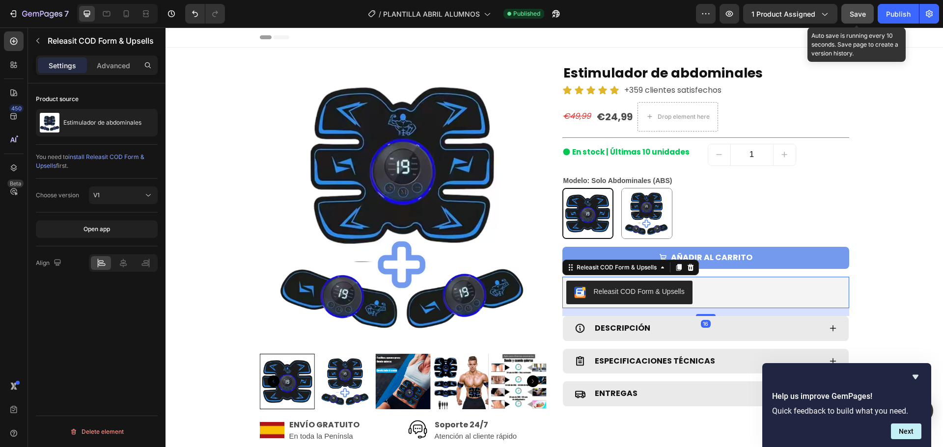
click at [854, 19] on button "Save" at bounding box center [857, 14] width 32 height 20
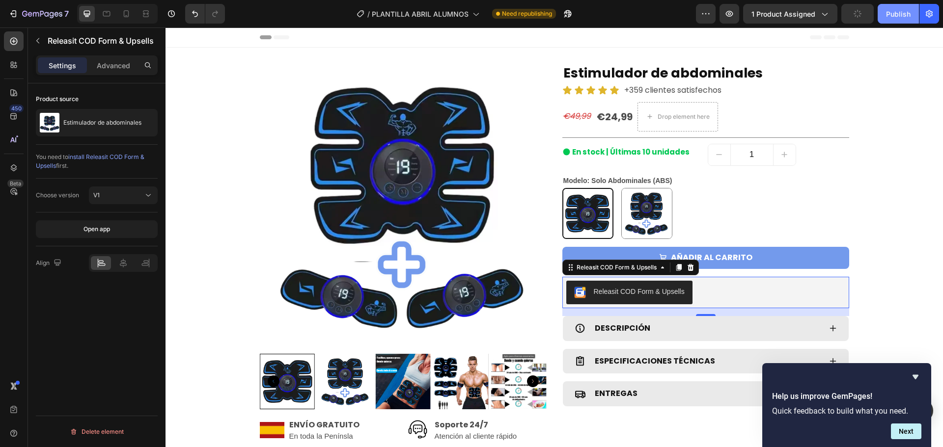
click at [898, 12] on div "Publish" at bounding box center [898, 14] width 25 height 10
click at [108, 154] on span "install Releasit COD Form & Upsells" at bounding box center [90, 161] width 109 height 16
click at [70, 230] on button "Open app" at bounding box center [97, 229] width 122 height 18
click at [918, 379] on icon "Hide survey" at bounding box center [915, 377] width 12 height 12
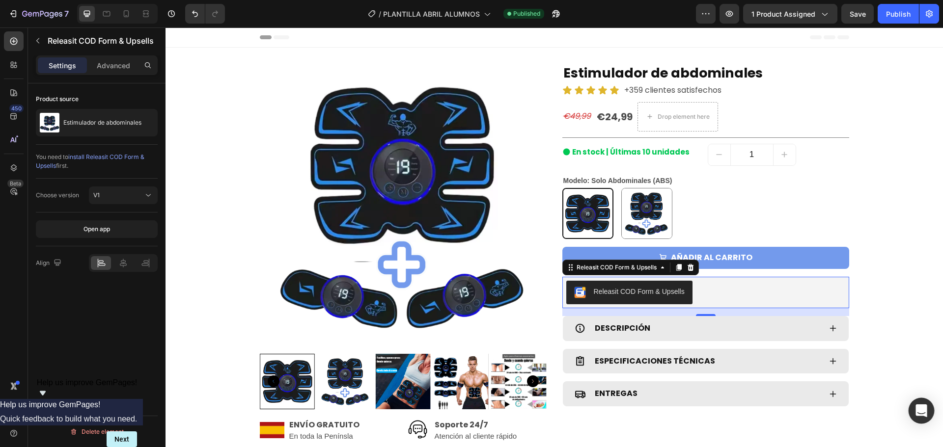
click at [915, 418] on div "Open Intercom Messenger" at bounding box center [921, 411] width 26 height 26
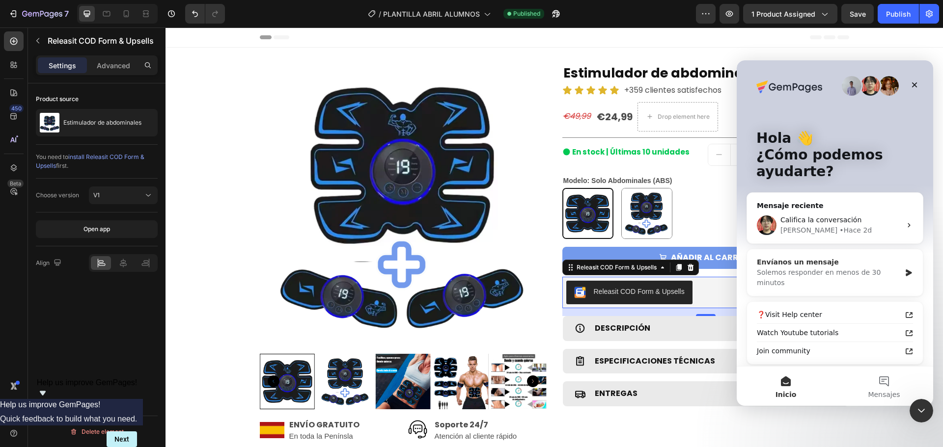
click at [836, 261] on div "Envíanos un mensaje" at bounding box center [829, 262] width 144 height 10
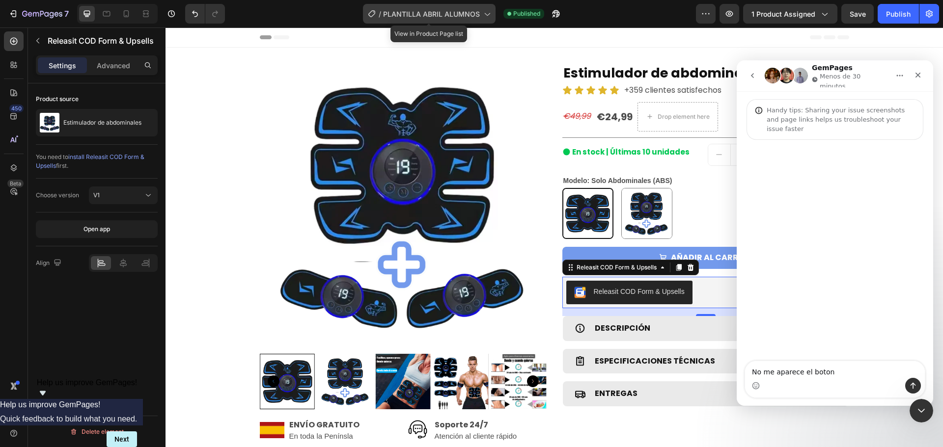
click at [485, 14] on icon at bounding box center [487, 14] width 10 height 10
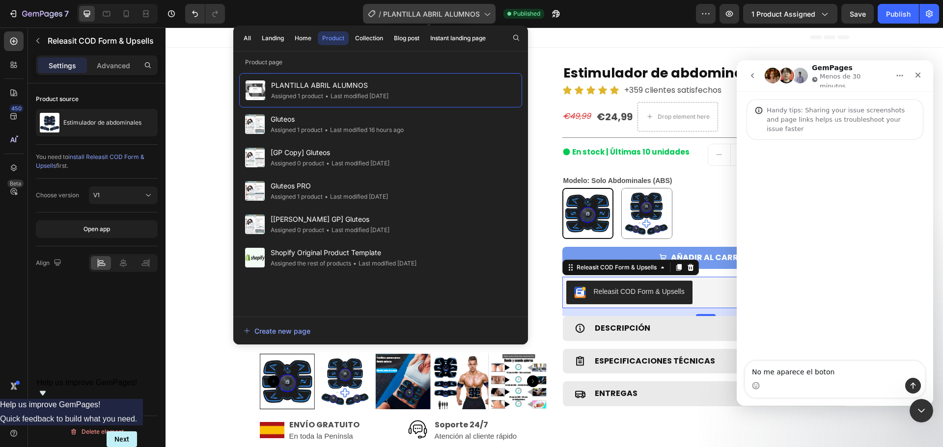
click at [485, 14] on icon at bounding box center [487, 14] width 10 height 10
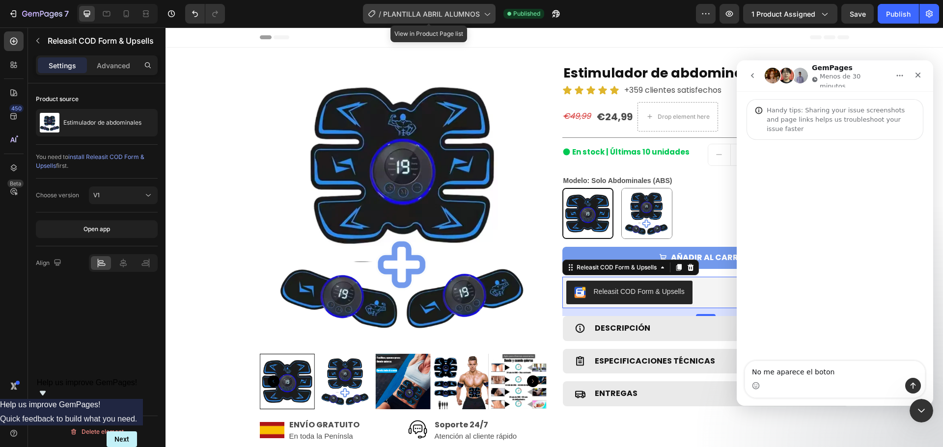
click at [413, 14] on span "PLANTILLA ABRIL ALUMNOS" at bounding box center [431, 14] width 97 height 10
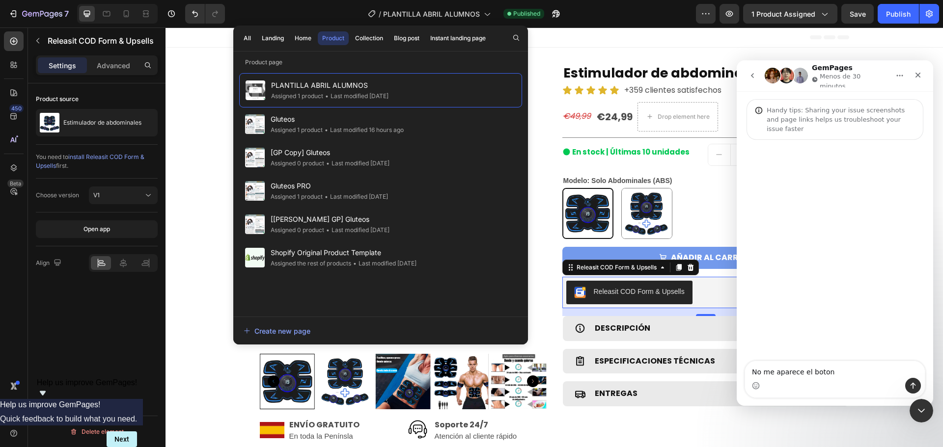
click at [846, 381] on div "Intercom Messenger" at bounding box center [835, 386] width 180 height 16
click at [851, 369] on textarea "No me aparece el boton" at bounding box center [835, 369] width 180 height 17
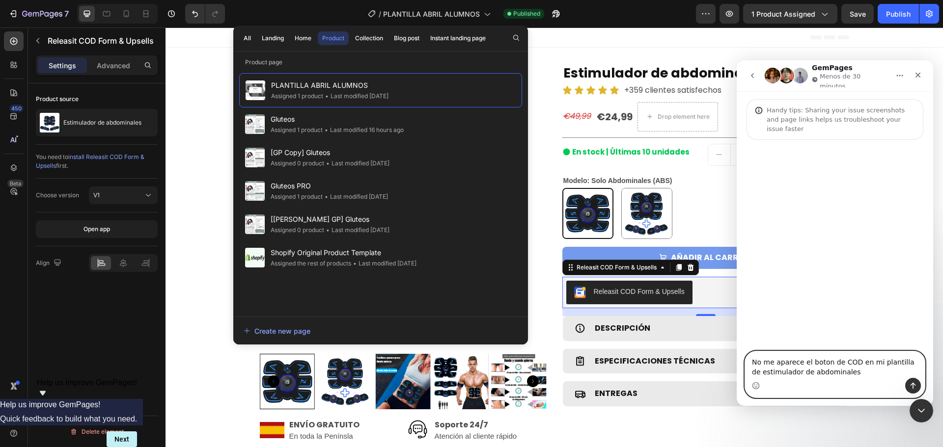
type textarea "No me aparece el boton de COD en mi plantilla de estimulador de abdominales"
click at [905, 393] on div "Intercom Messenger" at bounding box center [913, 386] width 16 height 16
click at [908, 391] on button "Enviar un mensaje…" at bounding box center [913, 386] width 16 height 16
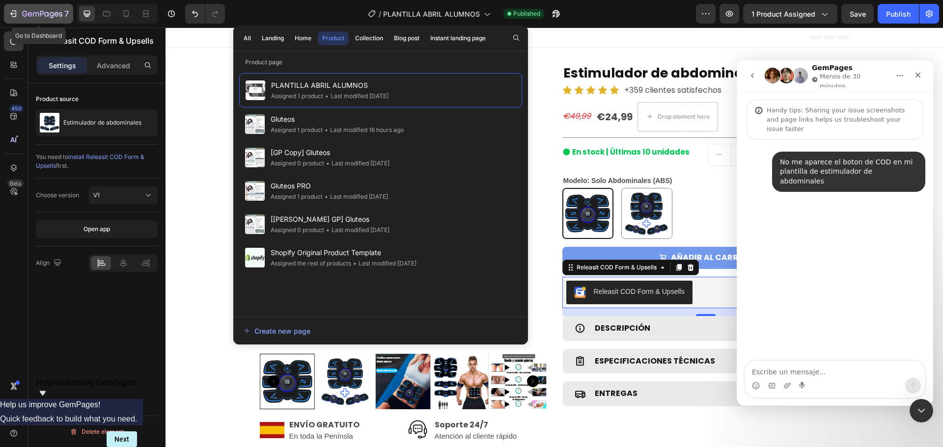
click at [37, 16] on icon "button" at bounding box center [42, 14] width 40 height 8
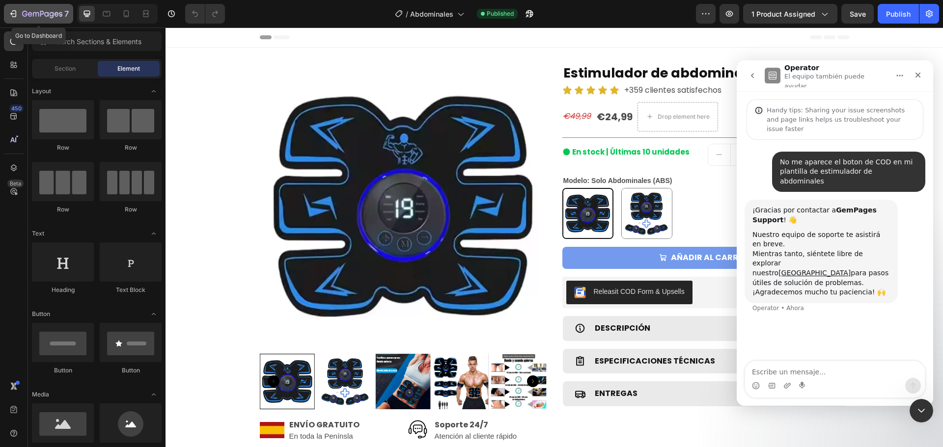
click at [21, 5] on button "7" at bounding box center [38, 14] width 69 height 20
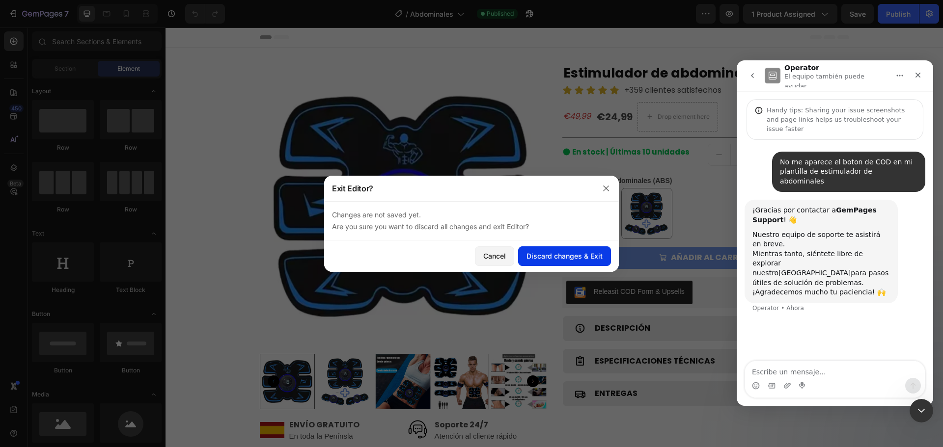
click at [547, 261] on div "Discard changes & Exit" at bounding box center [564, 256] width 76 height 10
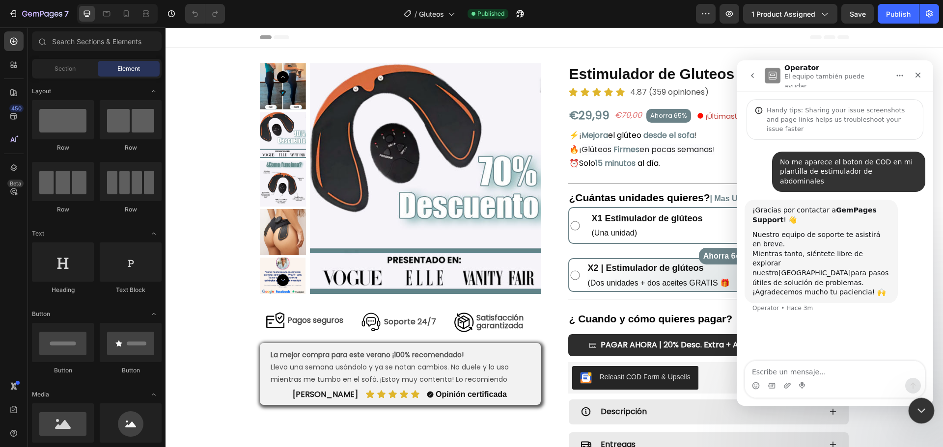
click at [929, 407] on div "Cerrar Intercom Messenger" at bounding box center [920, 410] width 24 height 24
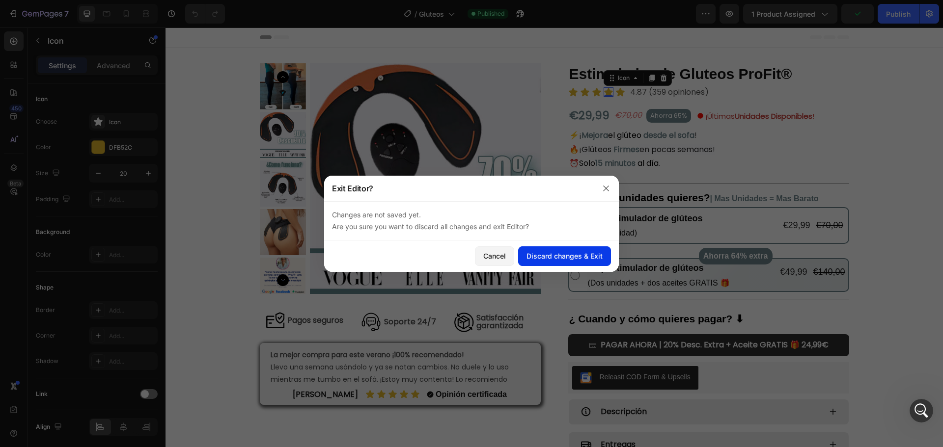
click at [547, 249] on button "Discard changes & Exit" at bounding box center [564, 256] width 93 height 20
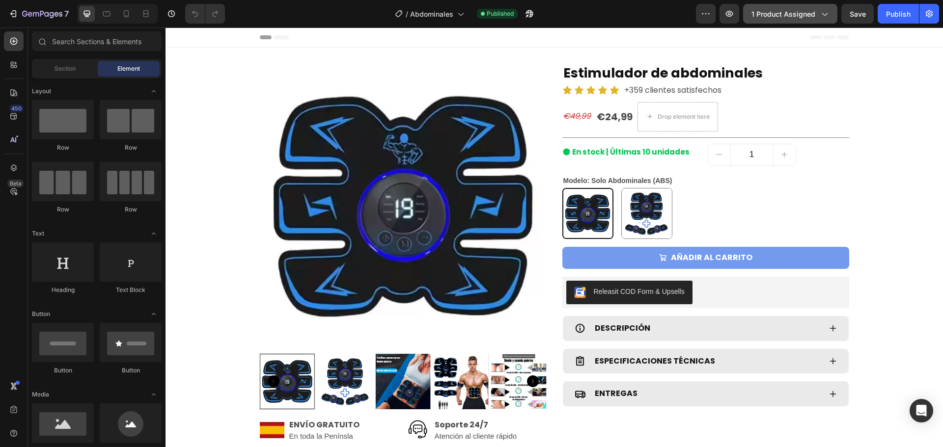
click at [822, 13] on icon "button" at bounding box center [824, 14] width 10 height 10
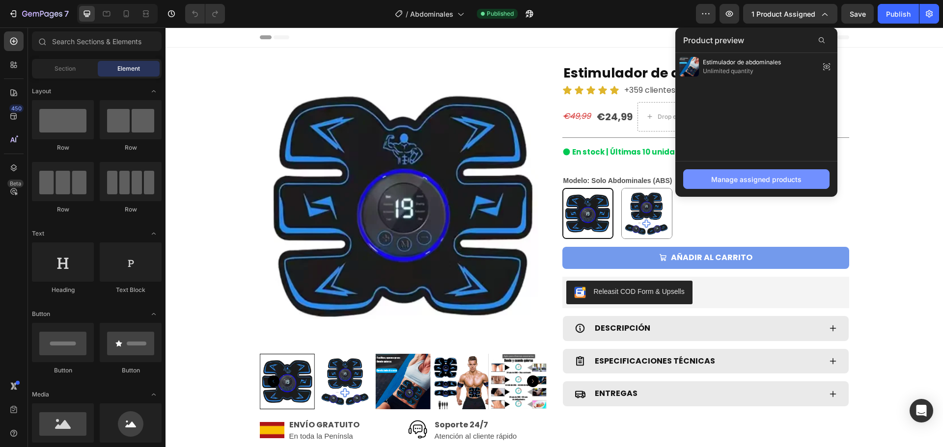
click at [762, 182] on div "Manage assigned products" at bounding box center [756, 179] width 90 height 10
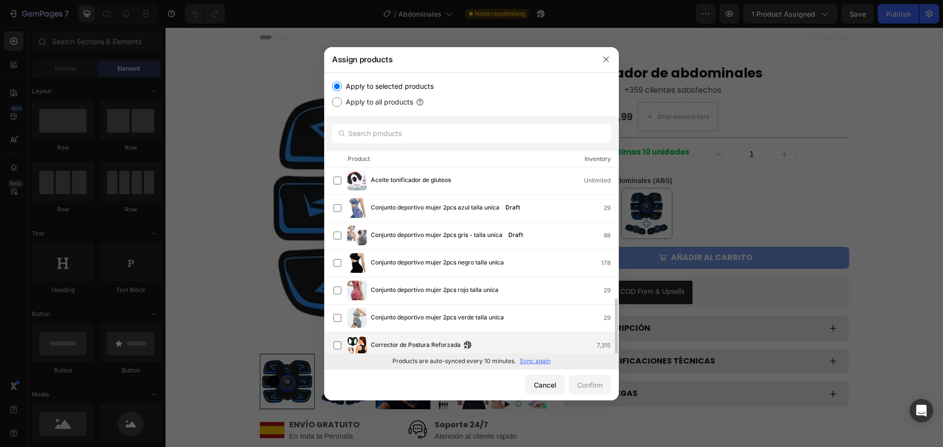
scroll to position [98, 0]
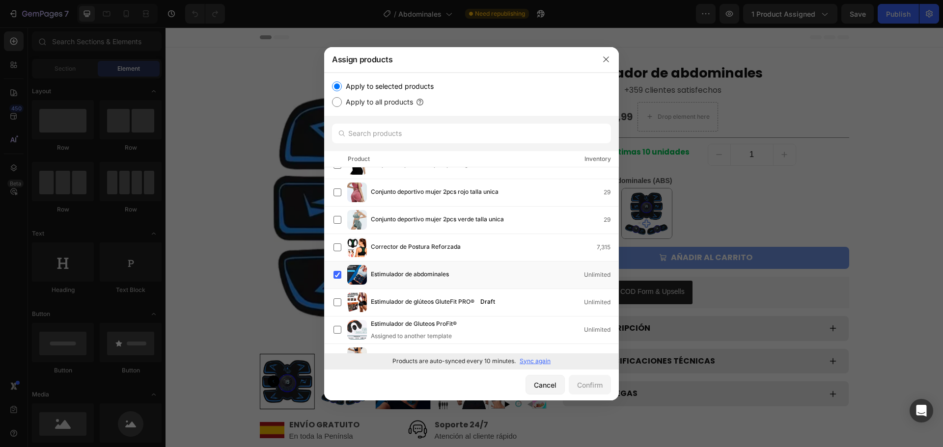
click at [537, 364] on p "Sync again" at bounding box center [534, 361] width 31 height 9
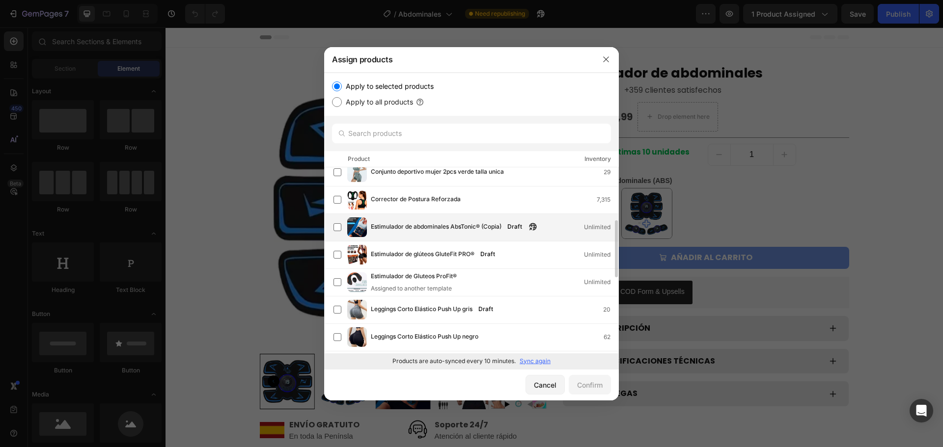
scroll to position [0, 0]
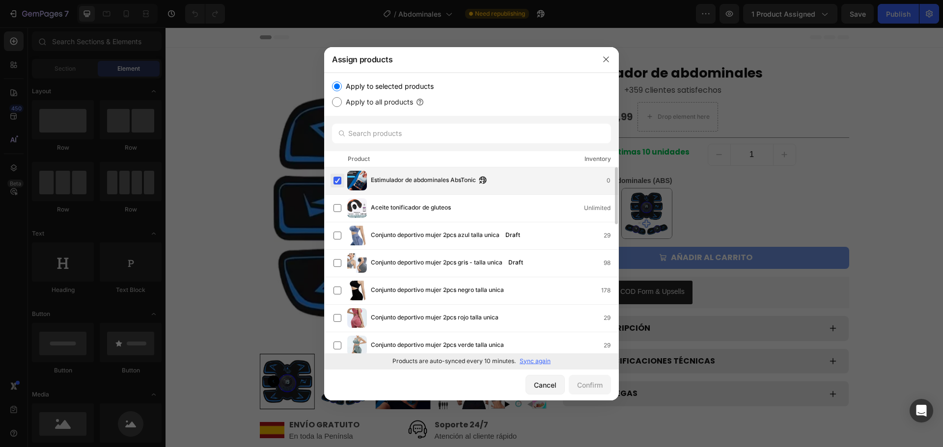
click at [339, 183] on label at bounding box center [337, 181] width 8 height 8
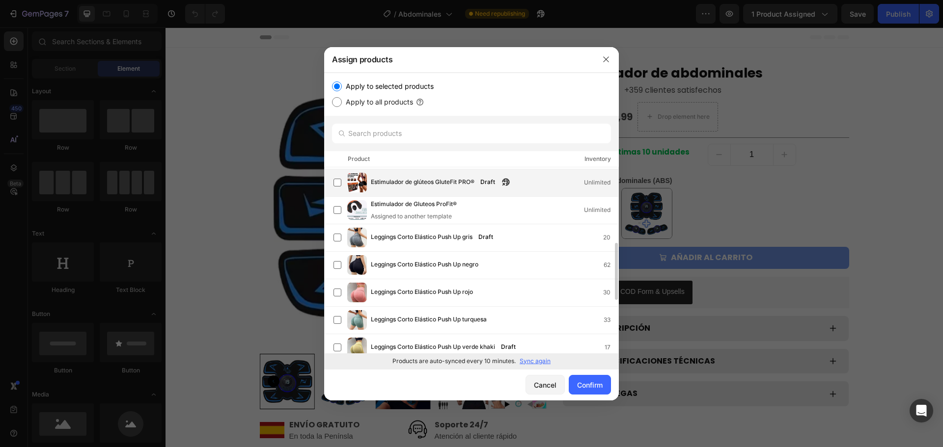
scroll to position [196, 0]
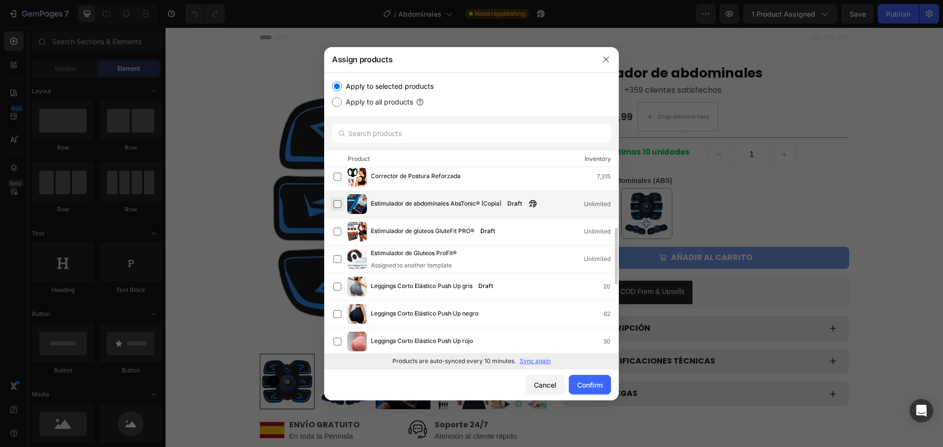
click at [334, 204] on label at bounding box center [337, 204] width 8 height 8
click at [588, 380] on div "Confirm" at bounding box center [590, 385] width 26 height 10
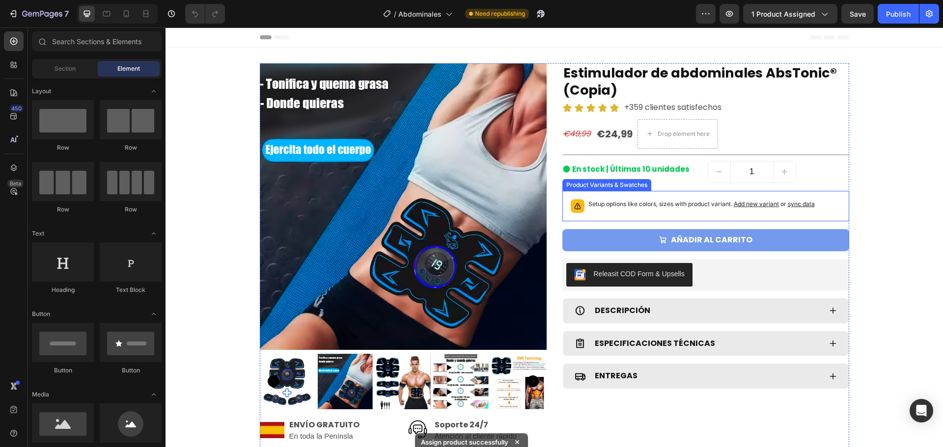
click at [656, 211] on div "Setup options like colors, sizes with product variant. Add new variant or sync …" at bounding box center [701, 206] width 226 height 14
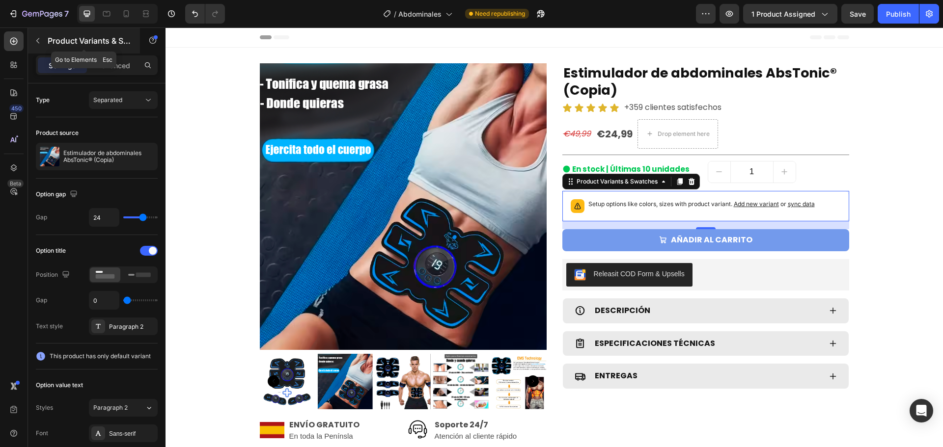
click at [43, 44] on button "button" at bounding box center [38, 41] width 16 height 16
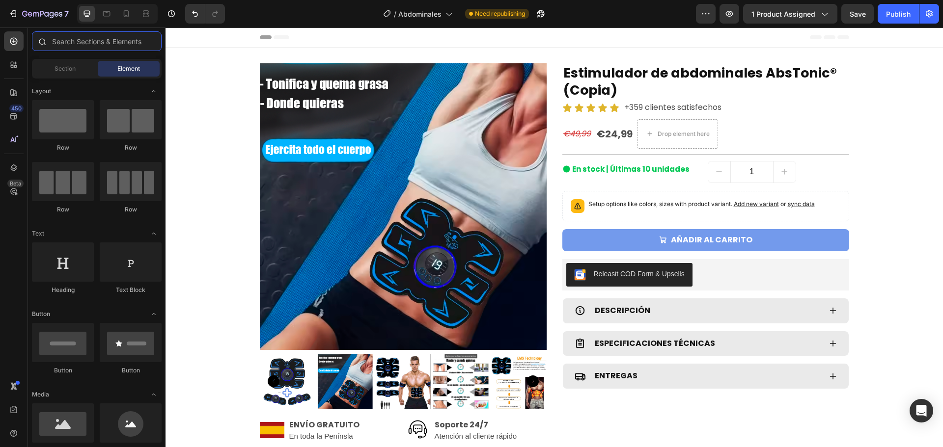
click at [77, 40] on input "text" at bounding box center [97, 41] width 130 height 20
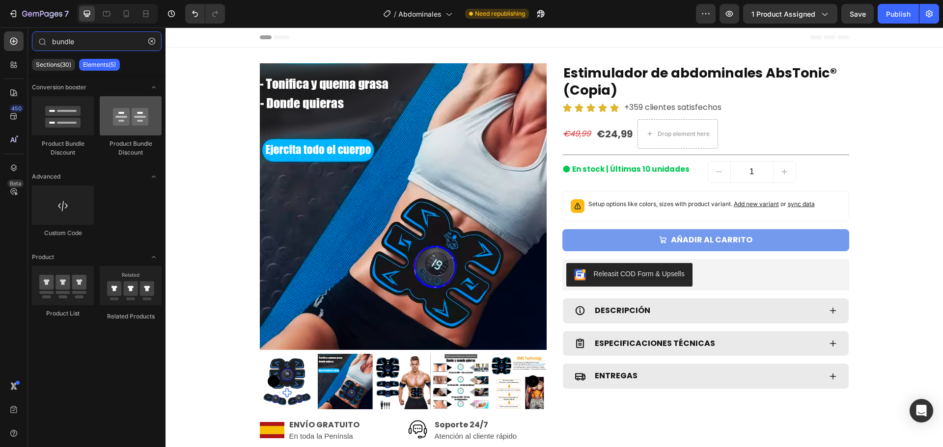
type input "bundle"
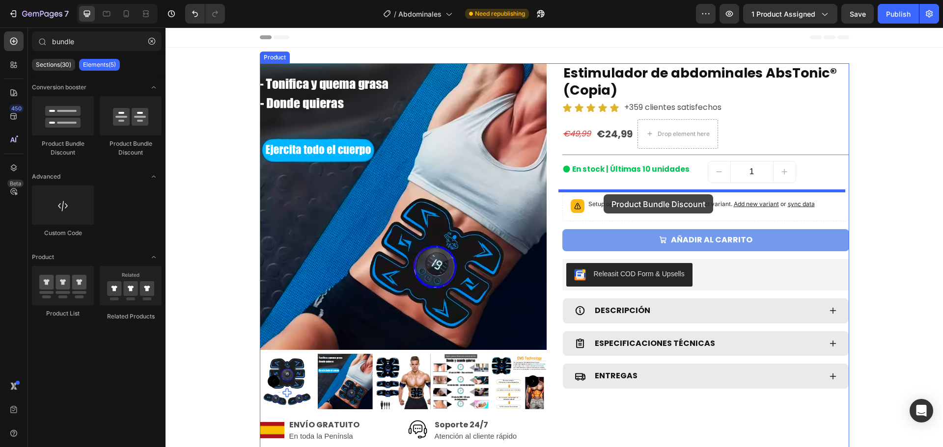
drag, startPoint x: 295, startPoint y: 145, endPoint x: 599, endPoint y: 193, distance: 308.6
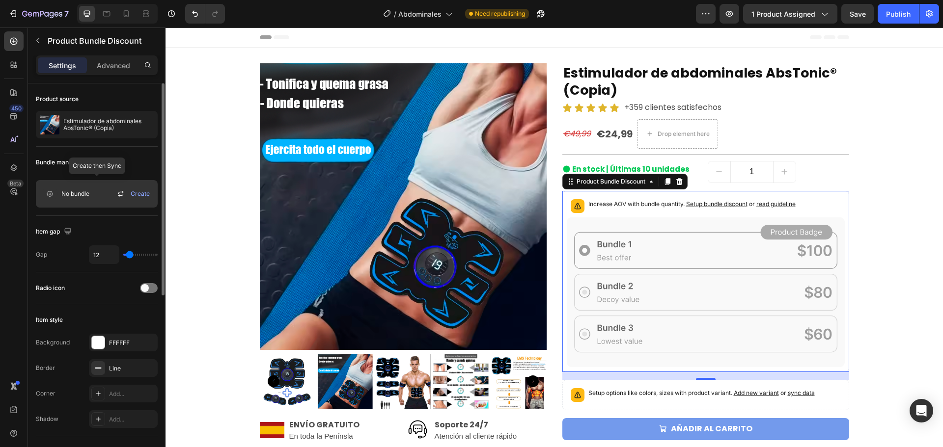
click at [141, 194] on span "Create" at bounding box center [140, 194] width 19 height 9
click at [816, 213] on div "Increase AOV with bundle quantity. Setup bundle discount or read guideline" at bounding box center [706, 206] width 278 height 22
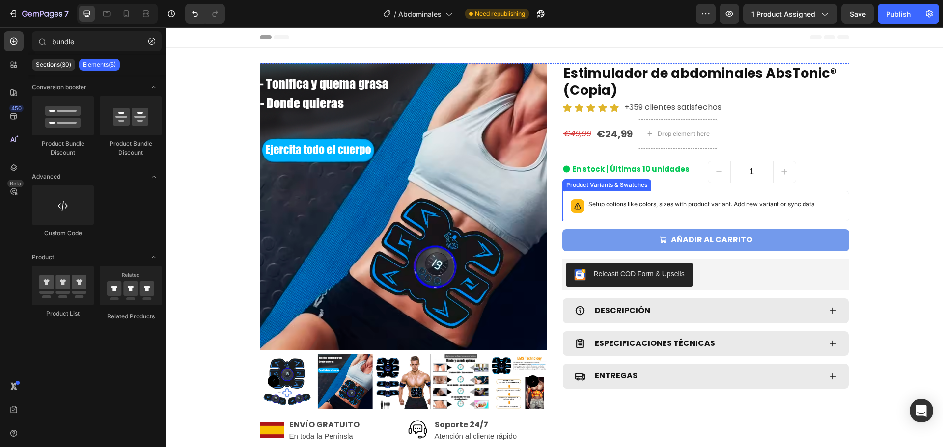
click at [731, 199] on p "Setup options like colors, sizes with product variant. Add new variant or sync …" at bounding box center [701, 204] width 226 height 10
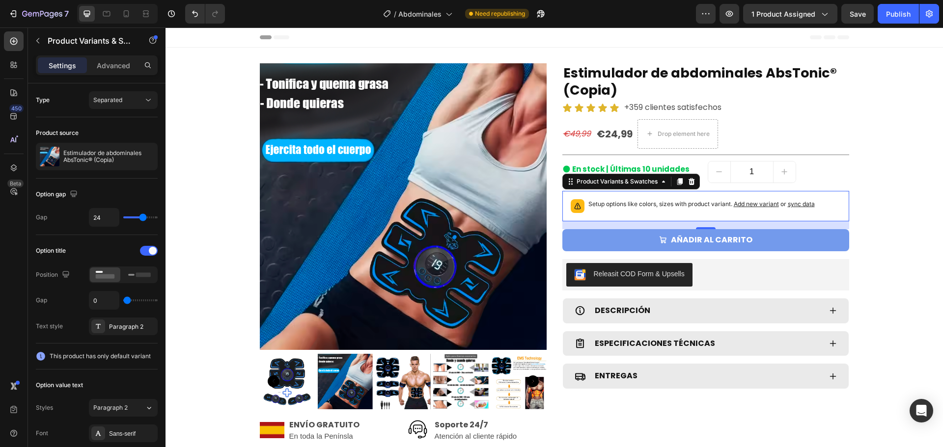
click at [752, 203] on span "Add new variant" at bounding box center [755, 203] width 45 height 7
click at [801, 203] on span "sync data" at bounding box center [800, 203] width 27 height 7
click at [790, 204] on span "sync data" at bounding box center [800, 203] width 27 height 7
click at [791, 204] on span "sync data" at bounding box center [800, 203] width 27 height 7
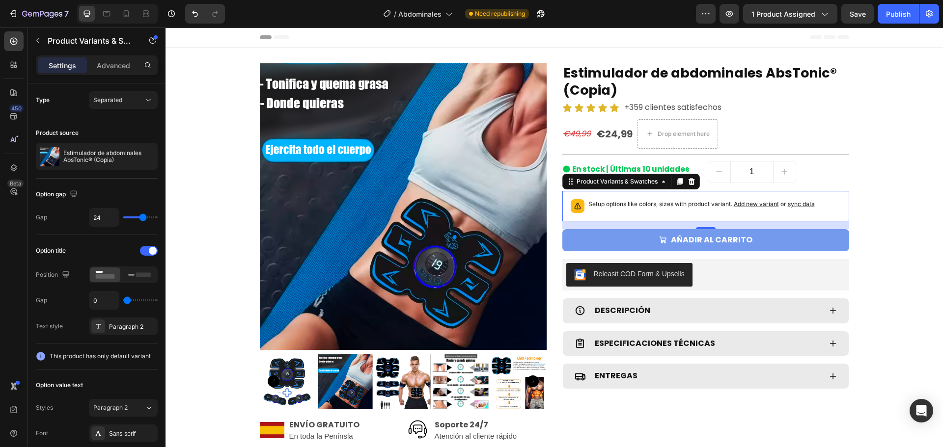
click at [791, 204] on span "sync data" at bounding box center [800, 203] width 27 height 7
click at [42, 42] on button "button" at bounding box center [38, 41] width 16 height 16
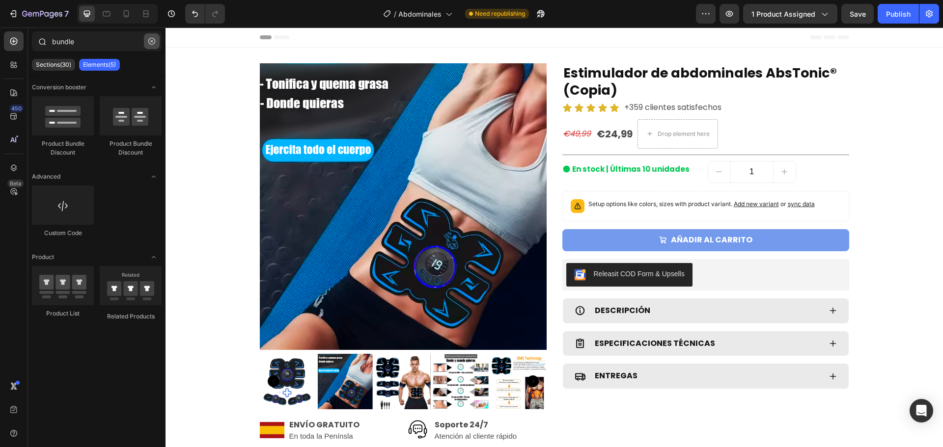
click at [153, 43] on icon "button" at bounding box center [151, 41] width 7 height 7
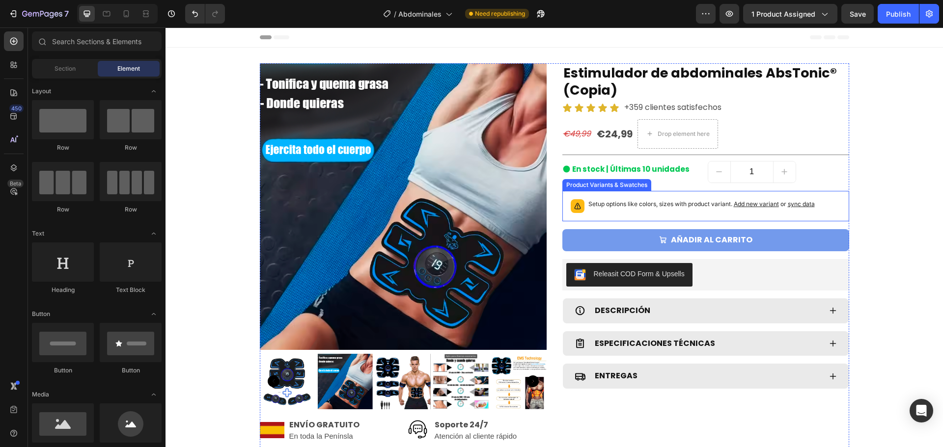
click at [683, 219] on div "Setup options like colors, sizes with product variant. Add new variant or sync …" at bounding box center [705, 206] width 287 height 30
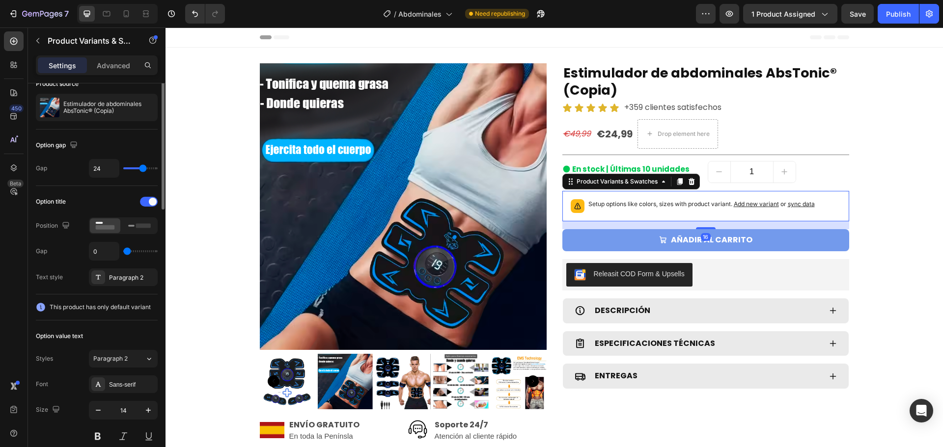
scroll to position [0, 0]
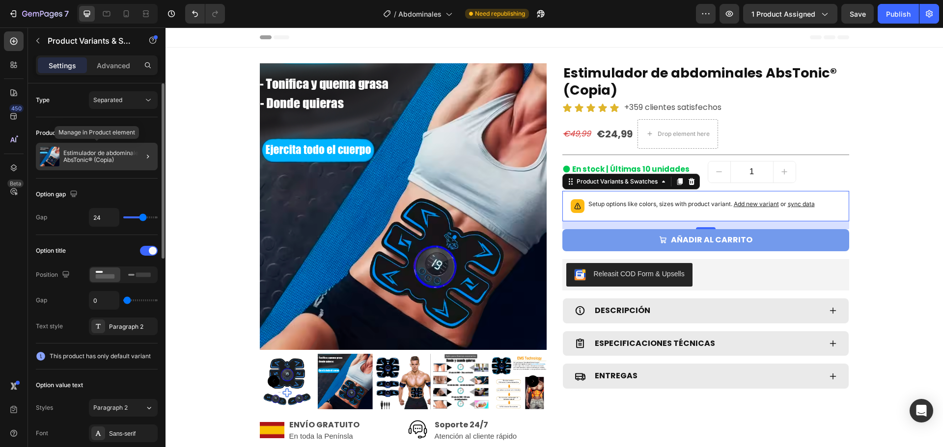
click at [115, 156] on p "Estimulador de abdominales AbsTonic® (Copia)" at bounding box center [108, 157] width 90 height 14
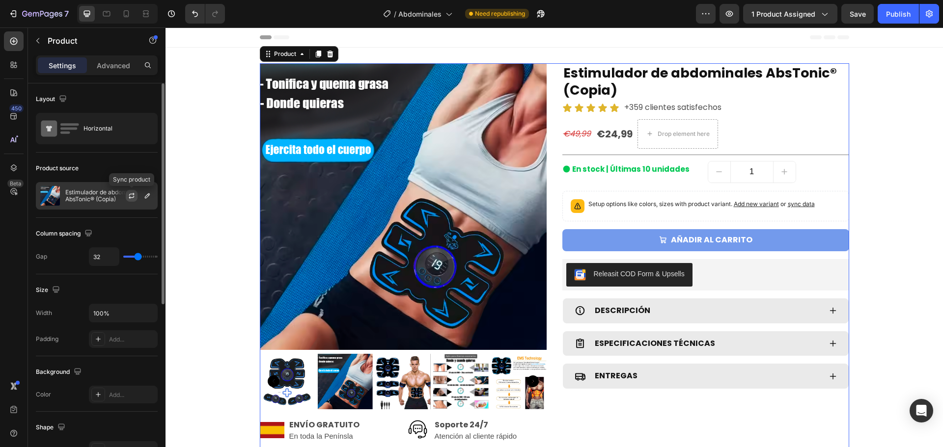
click at [131, 194] on icon "button" at bounding box center [132, 196] width 8 height 8
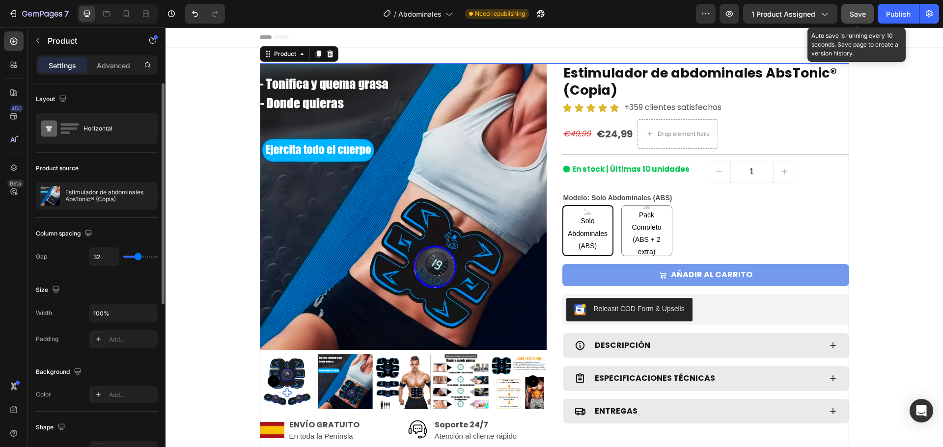
click at [863, 14] on span "Save" at bounding box center [857, 14] width 16 height 8
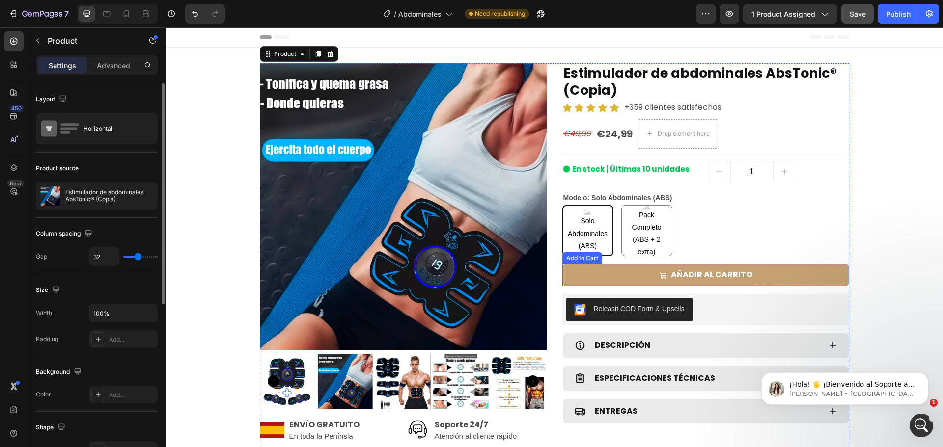
click at [831, 272] on button "AÑADIR AL CARRITO" at bounding box center [705, 275] width 287 height 22
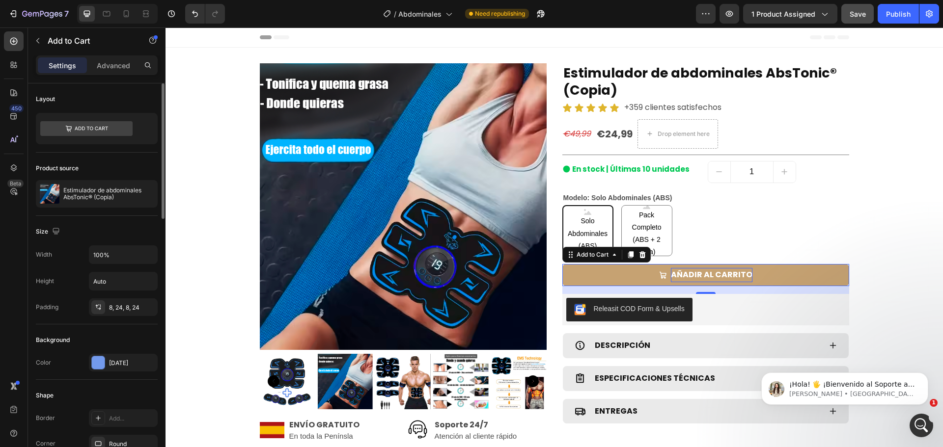
click at [733, 271] on div "AÑADIR AL CARRITO" at bounding box center [711, 275] width 81 height 14
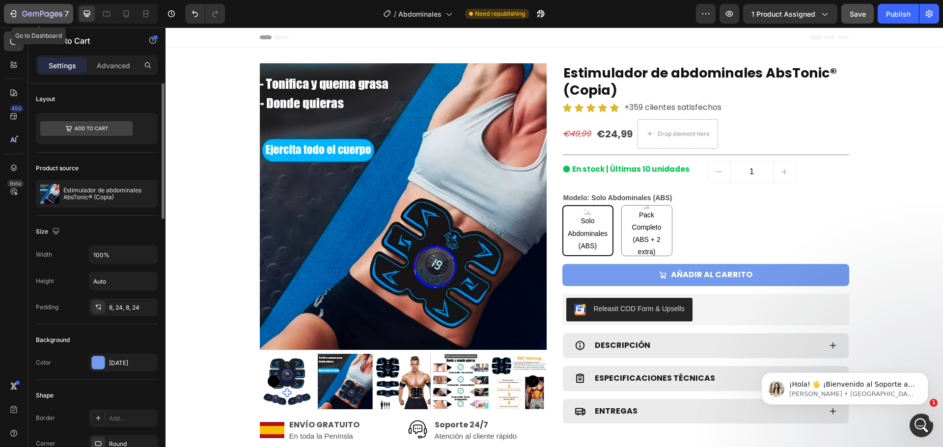
click at [33, 7] on button "7" at bounding box center [38, 14] width 69 height 20
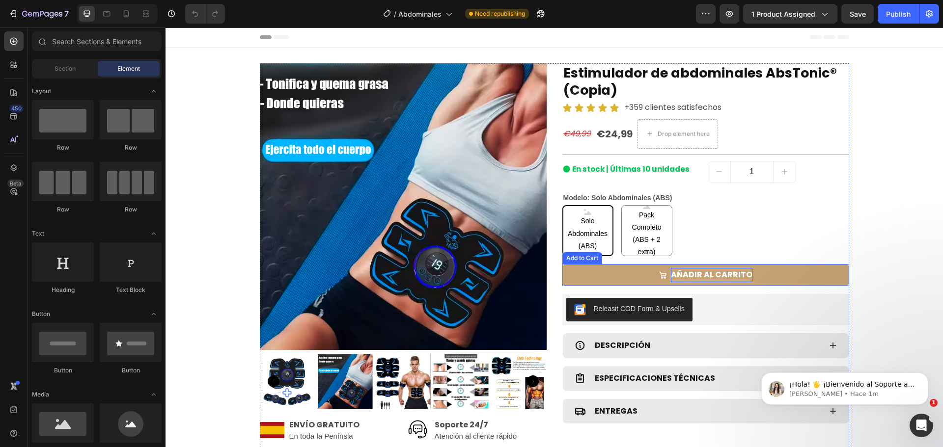
click at [707, 279] on div "AÑADIR AL CARRITO" at bounding box center [711, 275] width 81 height 14
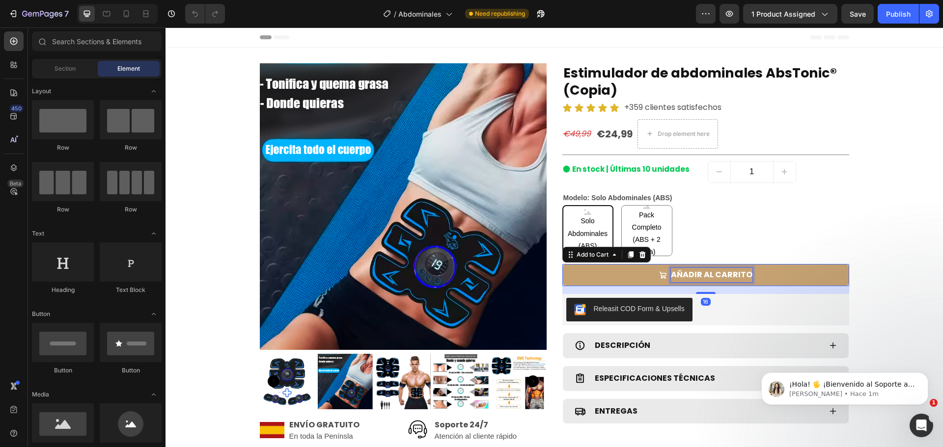
click at [707, 279] on div "AÑADIR AL CARRITO" at bounding box center [711, 275] width 81 height 14
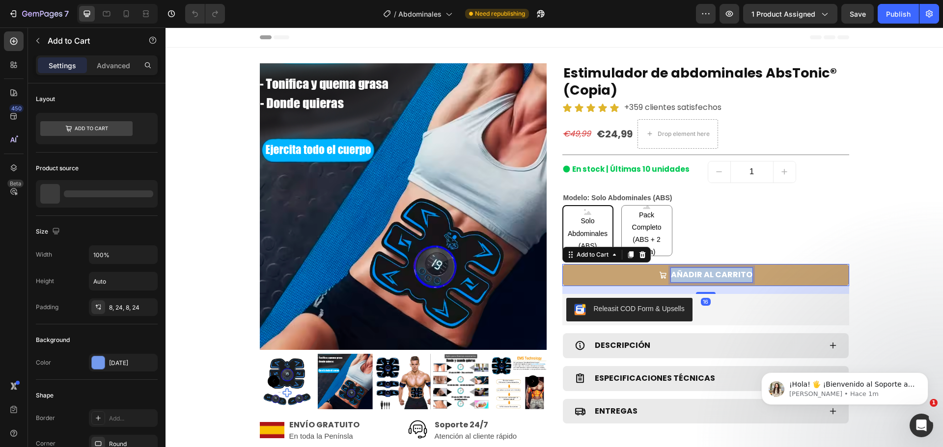
click at [707, 279] on p "AÑADIR AL CARRITO" at bounding box center [711, 275] width 81 height 14
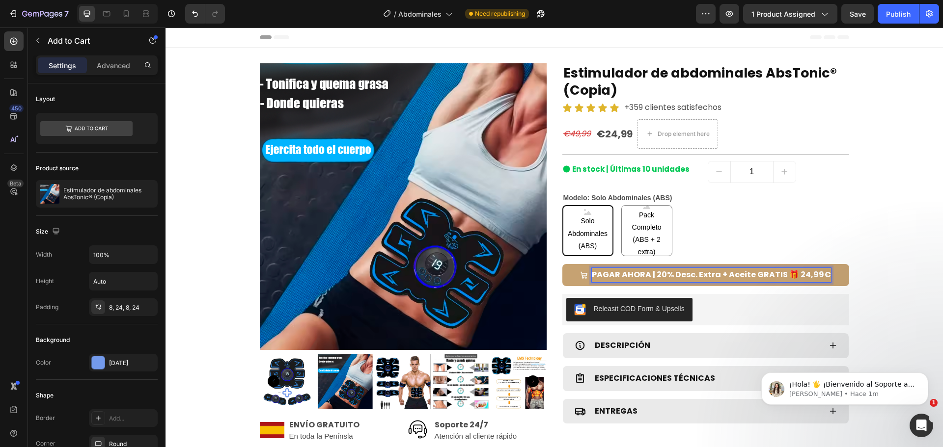
click at [569, 270] on button "PAGAR AHORA | 20% Desc. Extra + Aceite GRATIS 🎁 24,99€" at bounding box center [705, 275] width 287 height 22
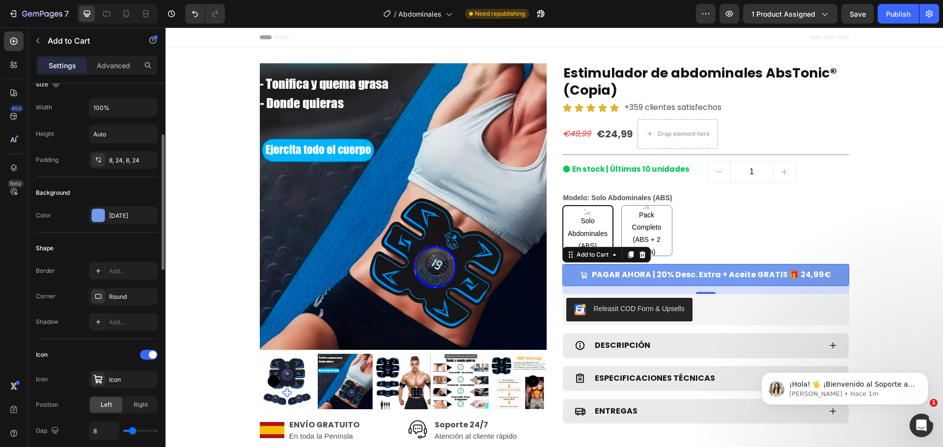
scroll to position [196, 0]
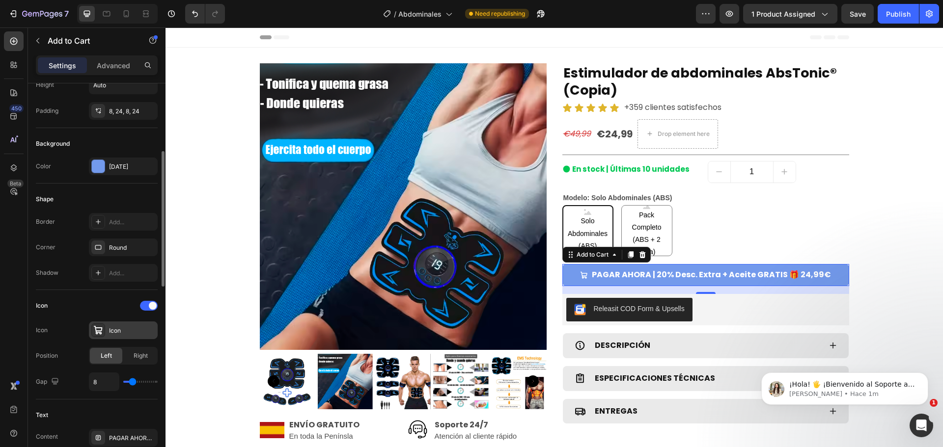
click at [138, 329] on div "Icon" at bounding box center [132, 330] width 46 height 9
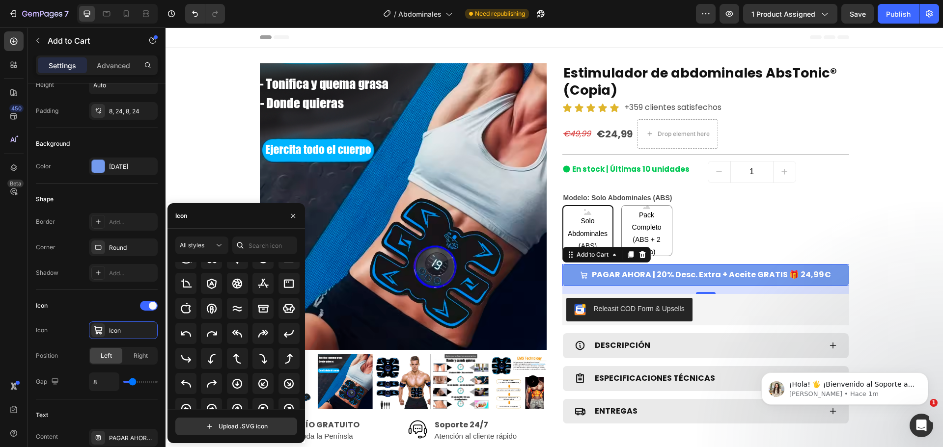
scroll to position [0, 0]
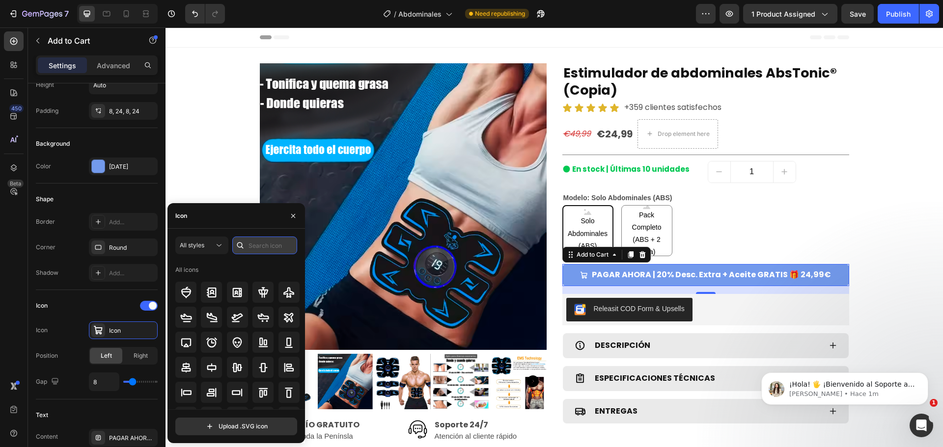
click at [258, 250] on input "text" at bounding box center [264, 246] width 65 height 18
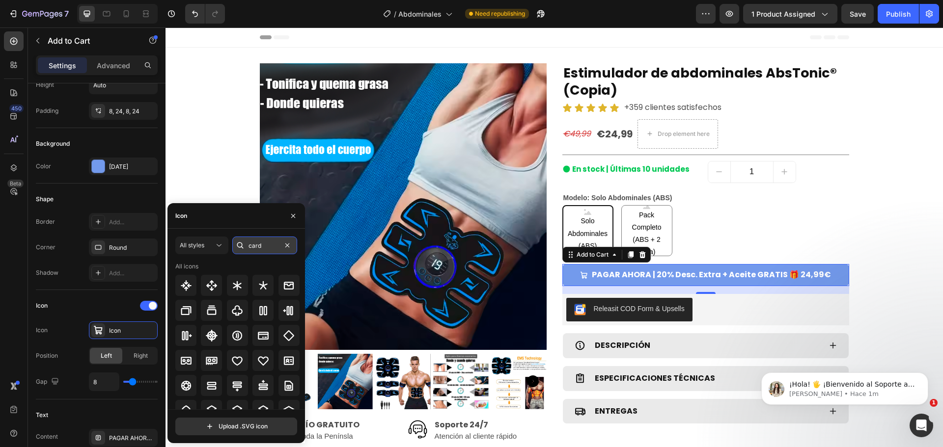
click at [266, 249] on input "card" at bounding box center [264, 246] width 65 height 18
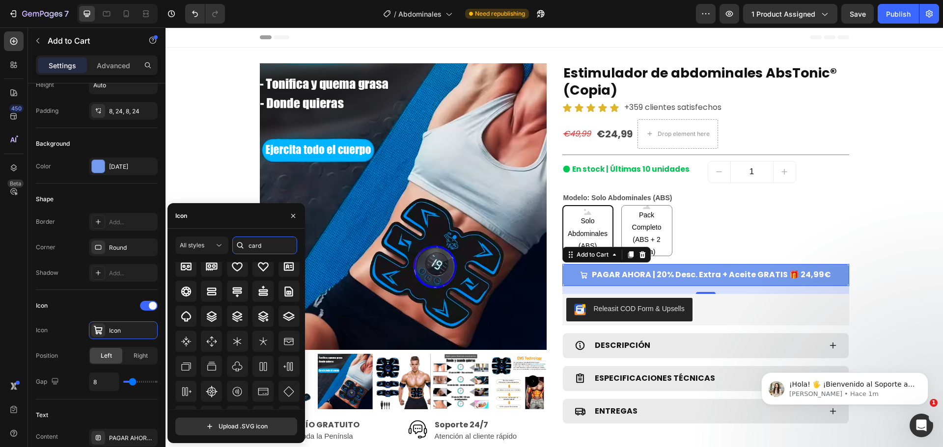
scroll to position [98, 0]
drag, startPoint x: 265, startPoint y: 249, endPoint x: 239, endPoint y: 240, distance: 27.9
click at [239, 240] on div "card" at bounding box center [264, 246] width 65 height 18
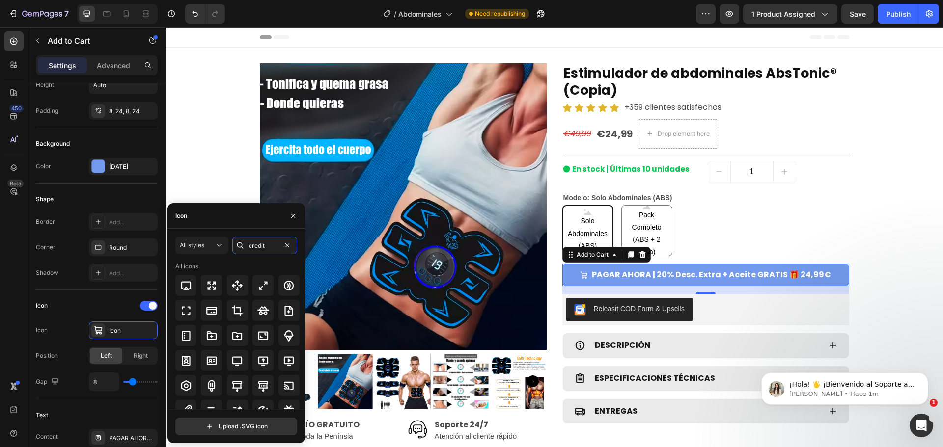
type input "credit"
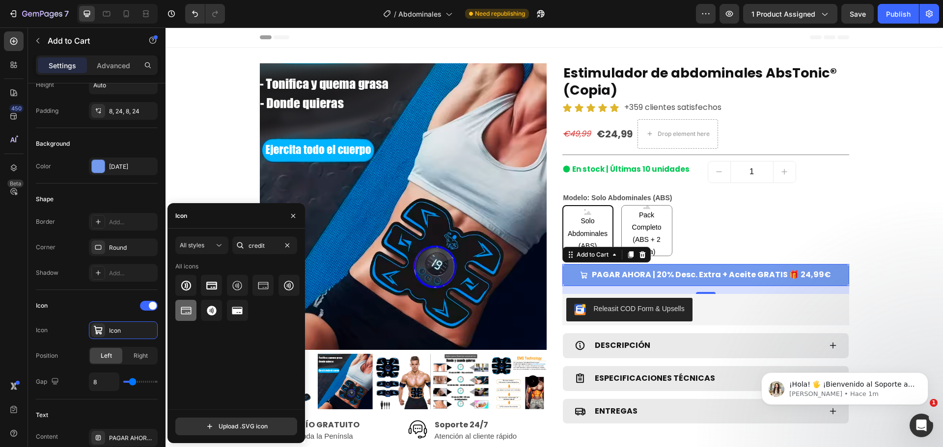
click at [185, 313] on icon at bounding box center [186, 311] width 12 height 12
click at [209, 293] on div at bounding box center [211, 285] width 21 height 21
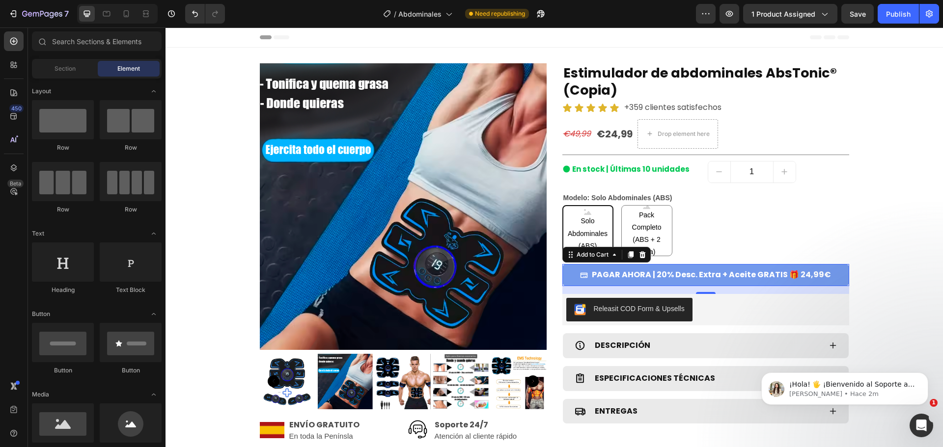
click at [852, 202] on section "Product Images Image ENVÍO GRATUITO Text Block En toda la Penínsla Text Block R…" at bounding box center [554, 291] width 605 height 487
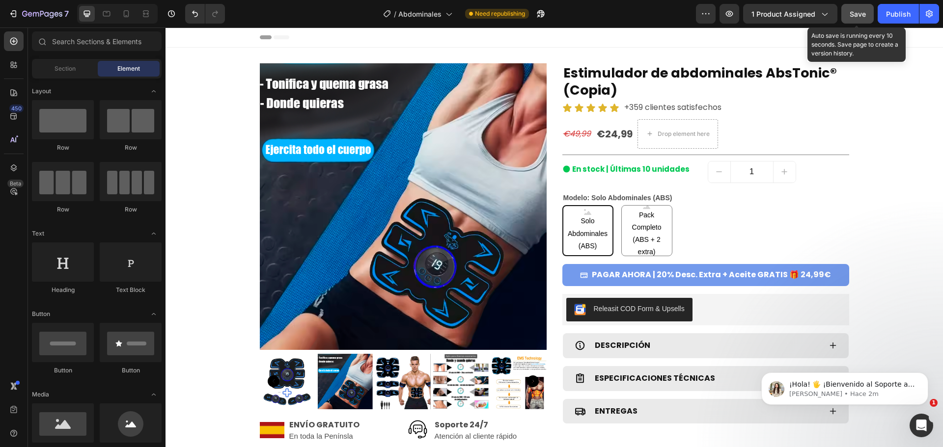
click at [867, 12] on button "Save" at bounding box center [857, 14] width 32 height 20
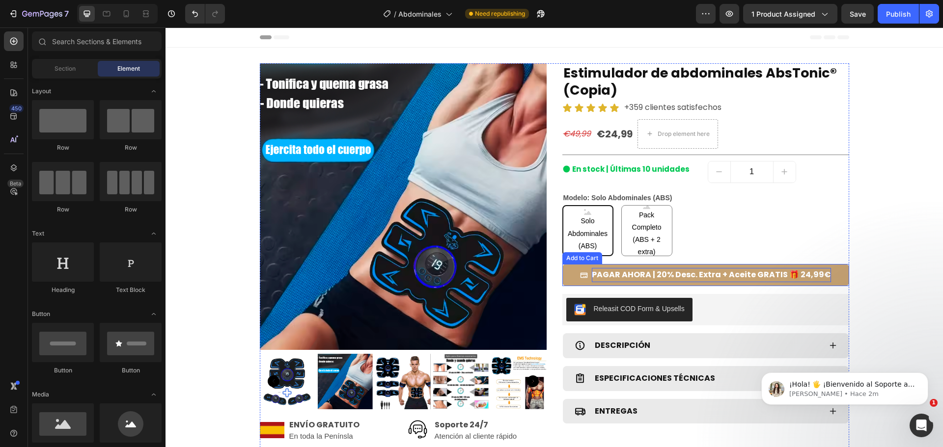
click at [803, 275] on p "PAGAR AHORA | 20% Desc. Extra + Aceite GRATIS 🎁 24,99€" at bounding box center [711, 275] width 239 height 14
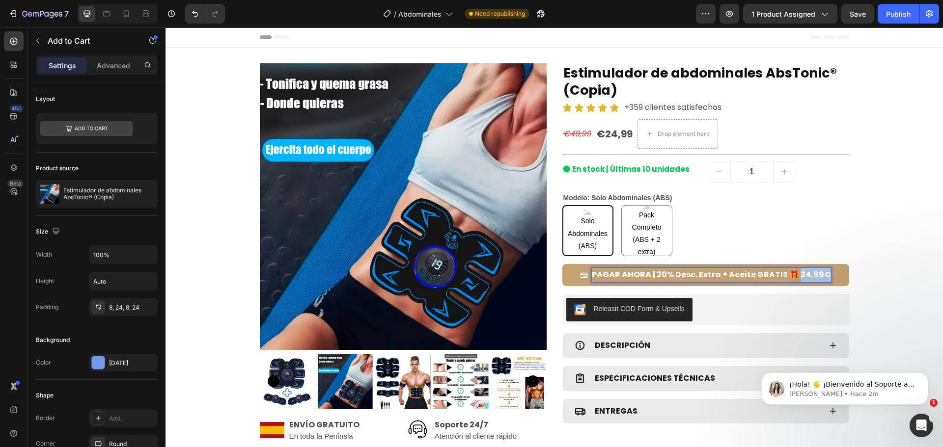
drag, startPoint x: 795, startPoint y: 275, endPoint x: 828, endPoint y: 275, distance: 33.4
click at [828, 275] on button "PAGAR AHORA | 20% Desc. Extra + Aceite GRATIS 🎁 24,99€" at bounding box center [705, 275] width 287 height 22
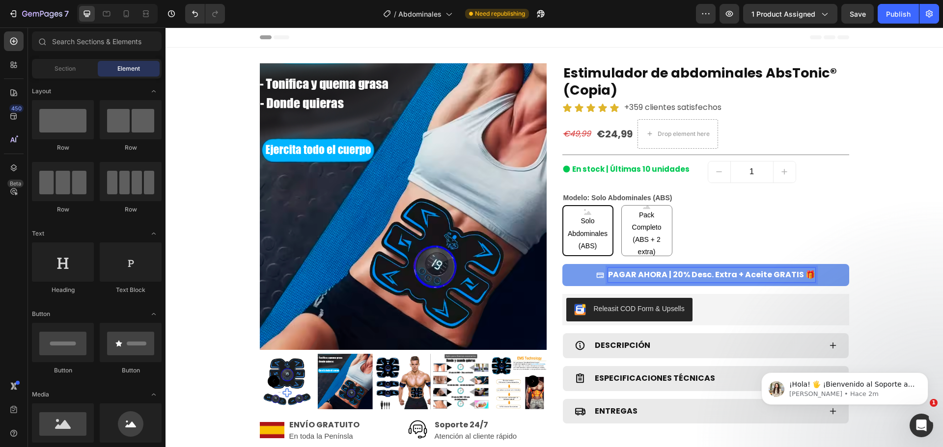
click at [857, 12] on span "Save" at bounding box center [857, 14] width 16 height 8
click at [885, 18] on button "Publish" at bounding box center [897, 14] width 41 height 20
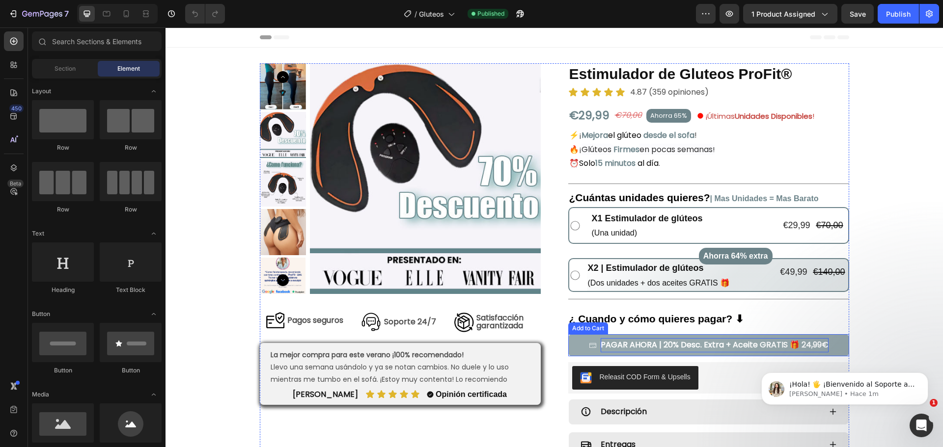
click at [689, 341] on div "PAGAR AHORA | 20% Desc. Extra + Aceite GRATIS 🎁 24,99€" at bounding box center [714, 345] width 228 height 14
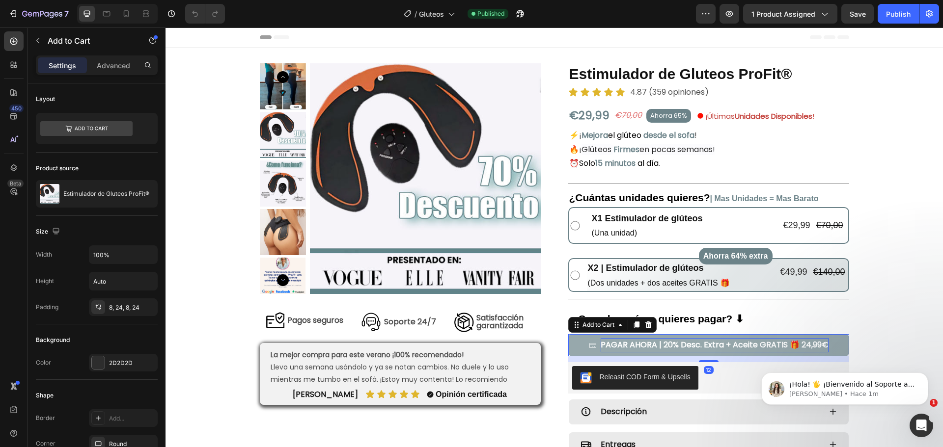
click at [754, 345] on div "PAGAR AHORA | 20% Desc. Extra + Aceite GRATIS 🎁 24,99€" at bounding box center [714, 345] width 228 height 14
click at [754, 345] on p "PAGAR AHORA | 20% Desc. Extra + Aceite GRATIS 🎁 24,99€" at bounding box center [714, 345] width 228 height 14
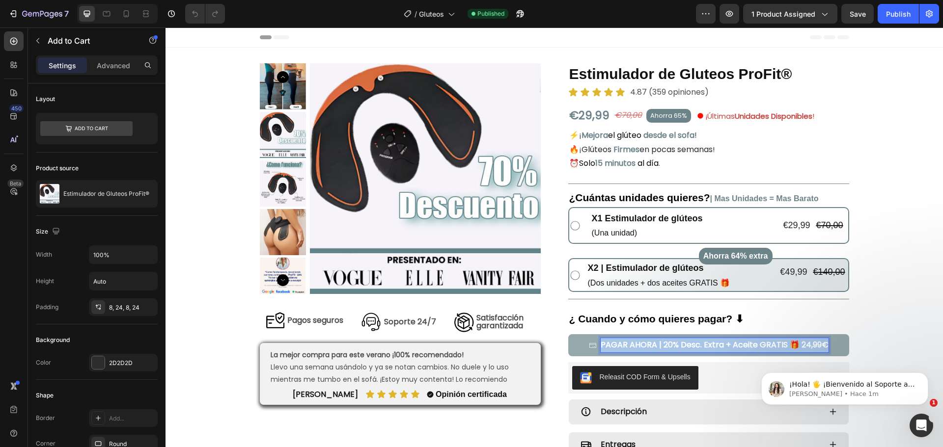
click at [754, 345] on p "PAGAR AHORA | 20% Desc. Extra + Aceite GRATIS 🎁 24,99€" at bounding box center [714, 345] width 228 height 14
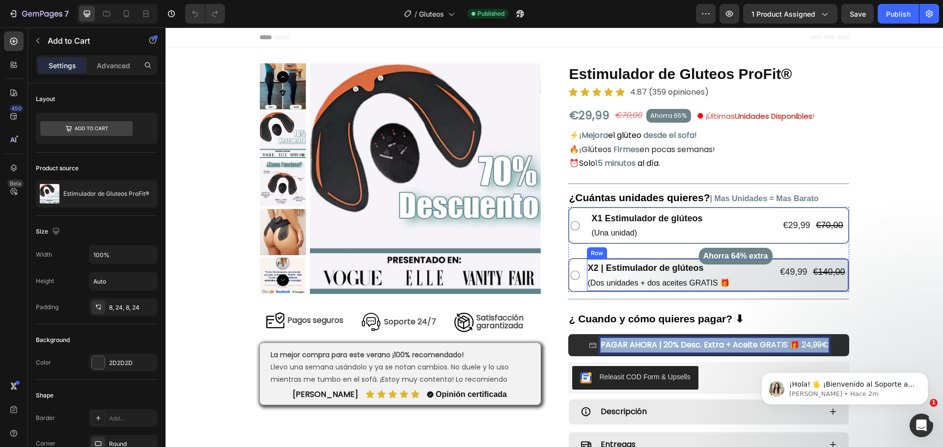
click at [747, 280] on div "X2 | Estimulador de glúteos Text Block (Dos unidades + dos aceites GRATIS 🎁 Tex…" at bounding box center [717, 275] width 261 height 32
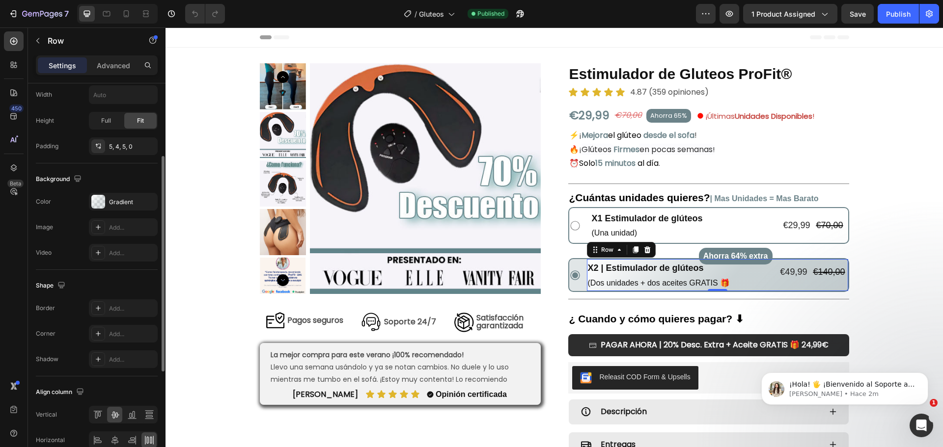
scroll to position [221, 0]
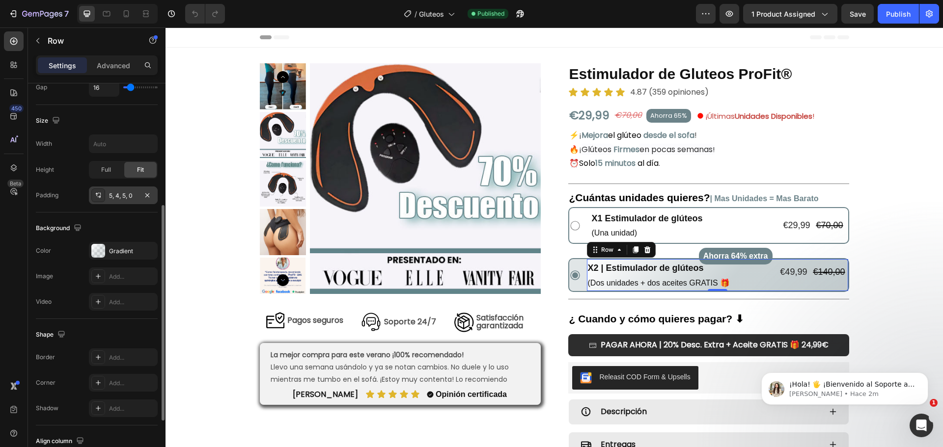
click at [128, 191] on div "5, 4, 5, 0" at bounding box center [123, 195] width 28 height 9
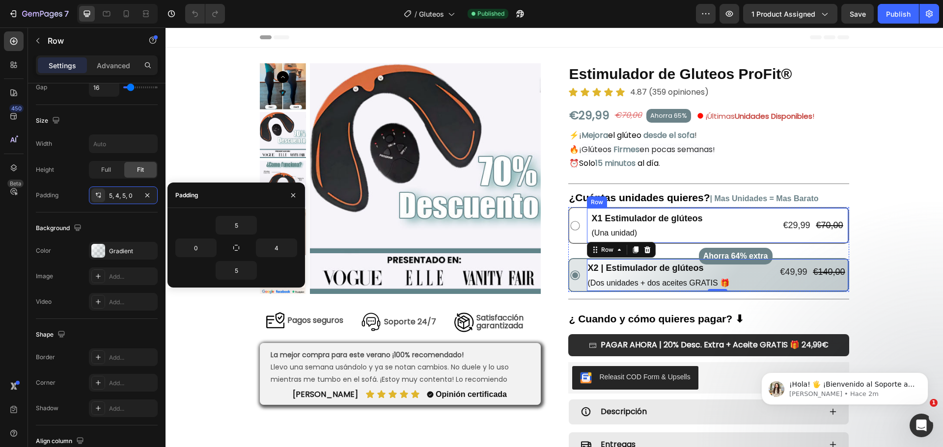
click at [753, 224] on div "X1 Estimulador de glúteos Text Block (Una unidad) Text Block €29,99 Product Pri…" at bounding box center [717, 225] width 261 height 35
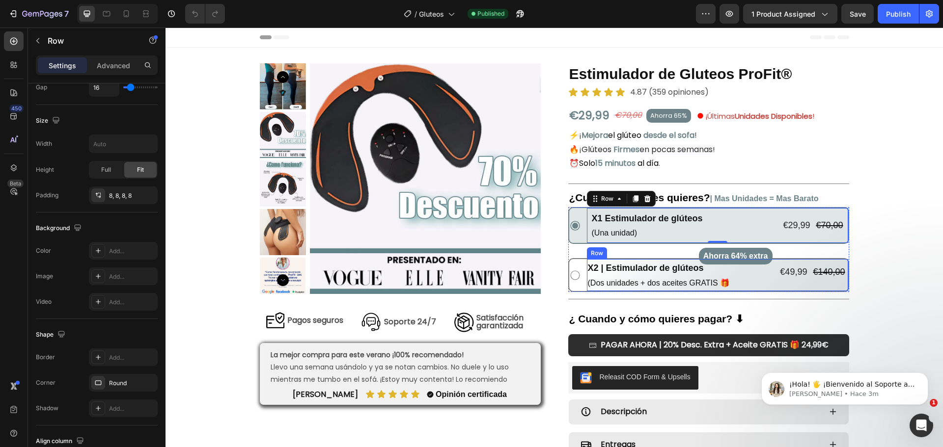
click at [749, 274] on div "X2 | Estimulador de glúteos Text Block (Dos unidades + dos aceites GRATIS 🎁 Tex…" at bounding box center [717, 275] width 261 height 32
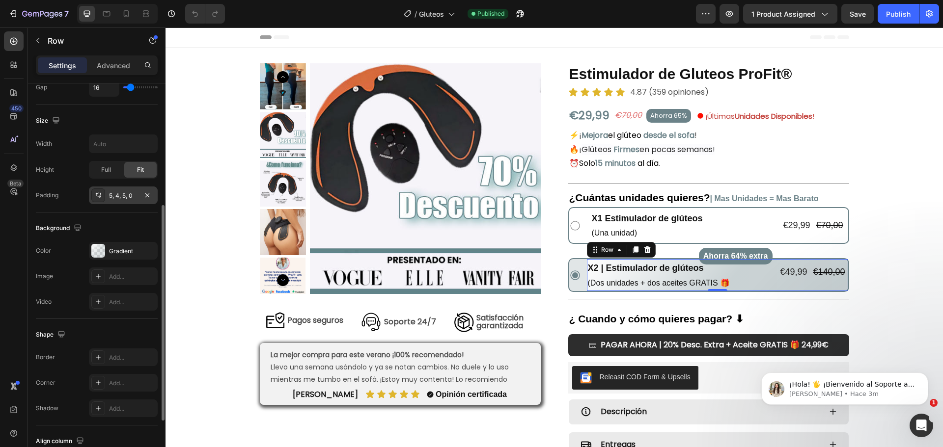
click at [124, 199] on div "5, 4, 5, 0" at bounding box center [123, 195] width 28 height 9
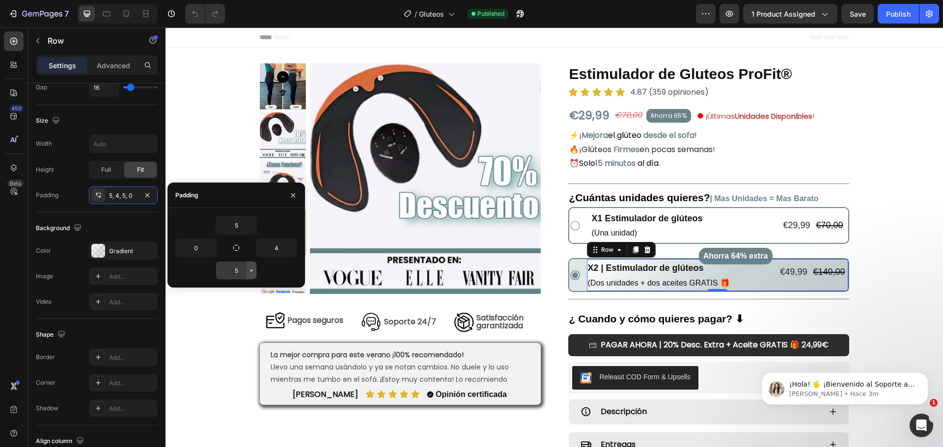
click at [248, 269] on icon "button" at bounding box center [251, 271] width 8 height 8
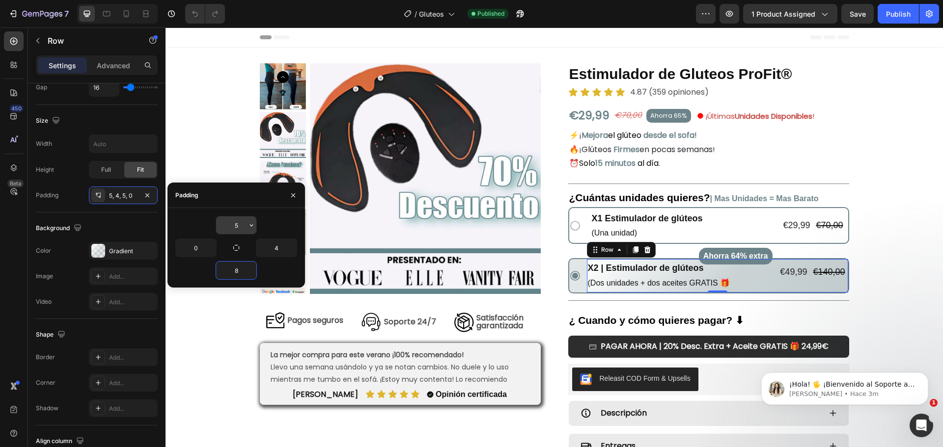
type input "8"
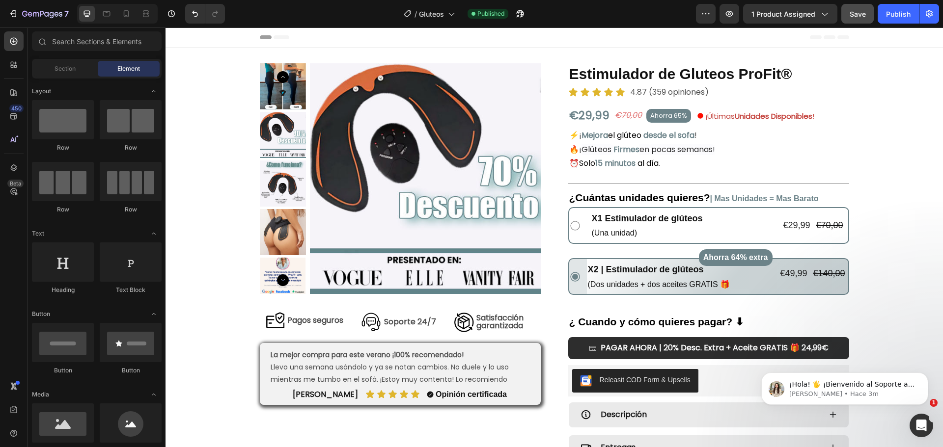
click at [847, 17] on button "Save" at bounding box center [857, 14] width 32 height 20
click at [908, 14] on div "Publish" at bounding box center [898, 14] width 25 height 10
click at [813, 405] on div "¡Hola! 🖐️ ¡Bienvenido al Soporte al Cliente de GemPages! [PERSON_NAME] está aqu…" at bounding box center [844, 389] width 167 height 32
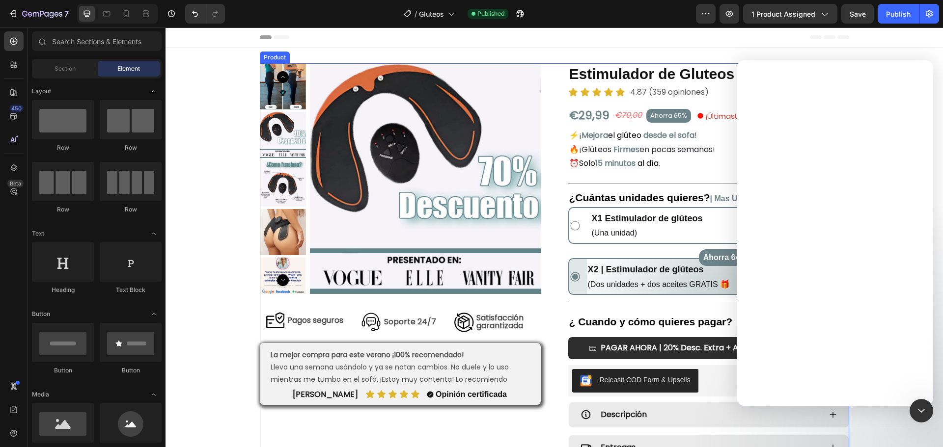
scroll to position [0, 0]
click at [820, 391] on div "Intercom Messenger" at bounding box center [834, 249] width 196 height 314
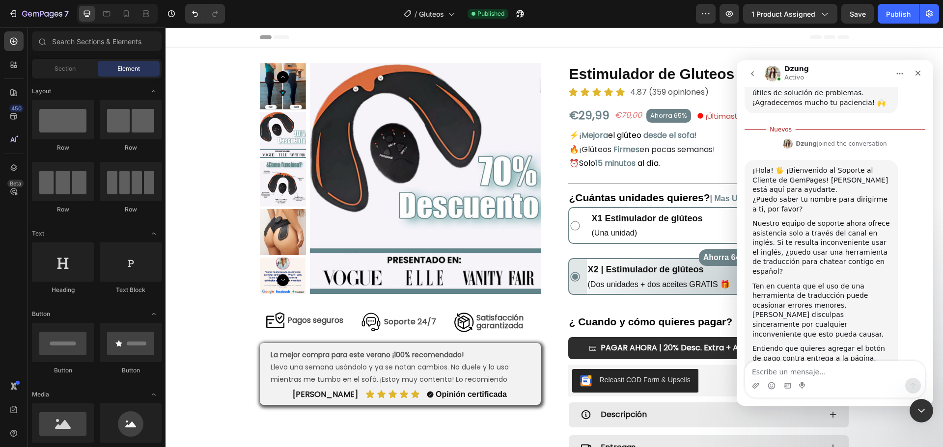
scroll to position [186, 0]
drag, startPoint x: 852, startPoint y: 375, endPoint x: 855, endPoint y: 370, distance: 5.7
click at [853, 374] on textarea "Escribe un mensaje..." at bounding box center [835, 369] width 180 height 17
type textarea "Y"
type textarea "Ya no lo necesito, gracias"
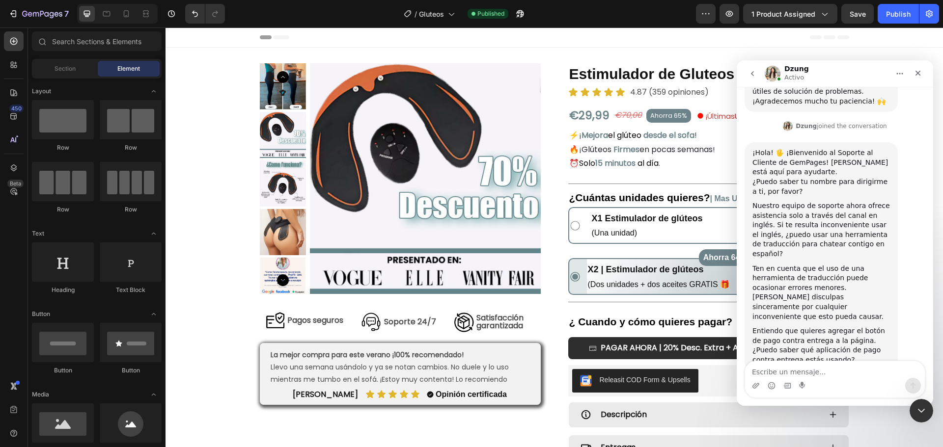
scroll to position [199, 0]
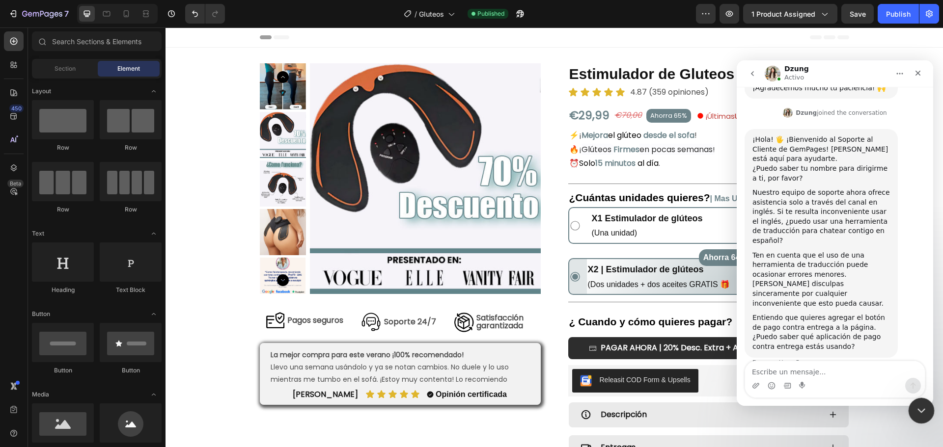
drag, startPoint x: 918, startPoint y: 398, endPoint x: 1044, endPoint y: 724, distance: 349.1
click at [918, 398] on html at bounding box center [920, 410] width 24 height 24
click at [920, 412] on icon "Cerrar Intercom Messenger" at bounding box center [920, 410] width 12 height 12
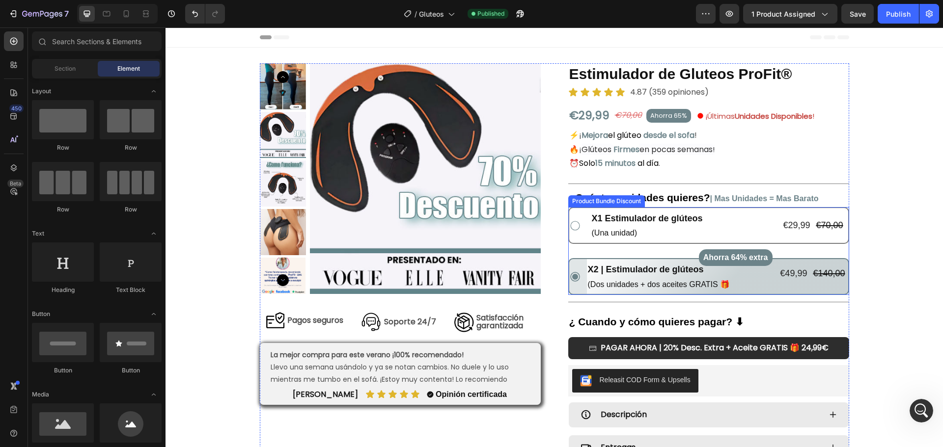
click at [570, 228] on icon at bounding box center [574, 225] width 9 height 9
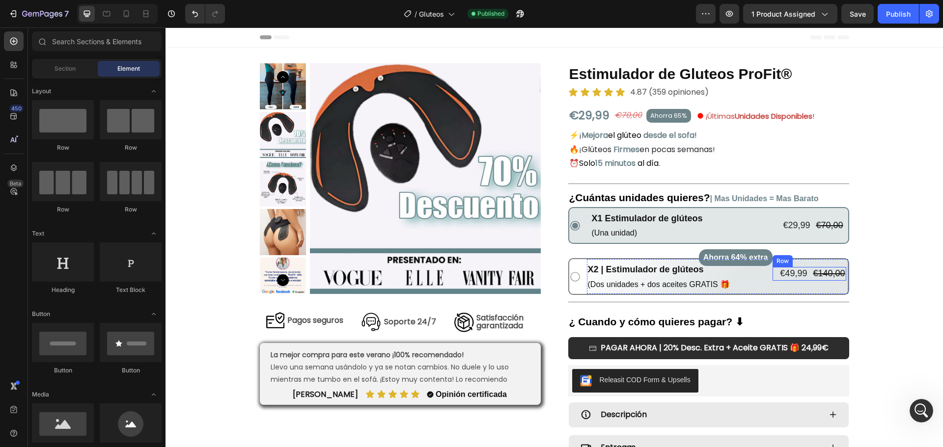
click at [807, 279] on div "€49,99 Product Price Product Price €140,00 Product Price Product Price Row" at bounding box center [809, 273] width 74 height 13
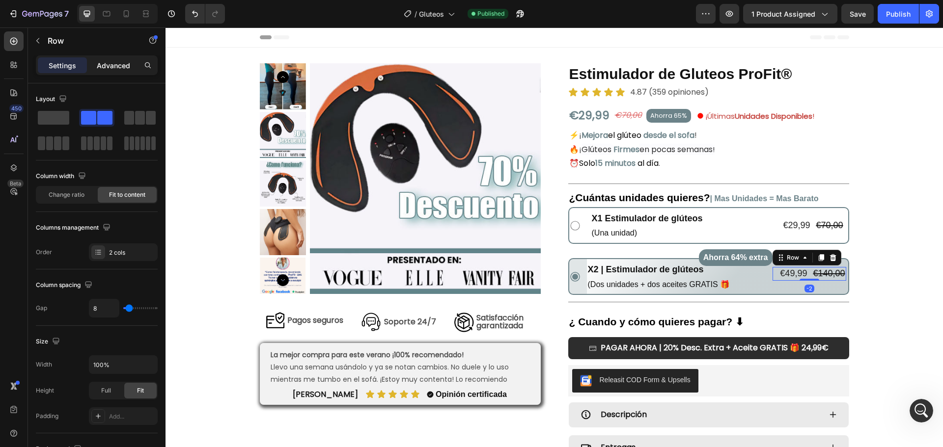
click at [112, 67] on p "Advanced" at bounding box center [113, 65] width 33 height 10
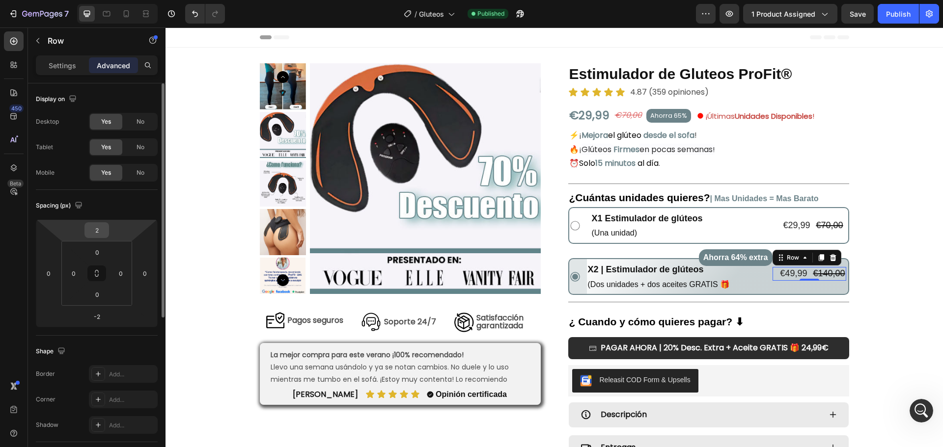
click at [100, 229] on input "2" at bounding box center [97, 230] width 20 height 15
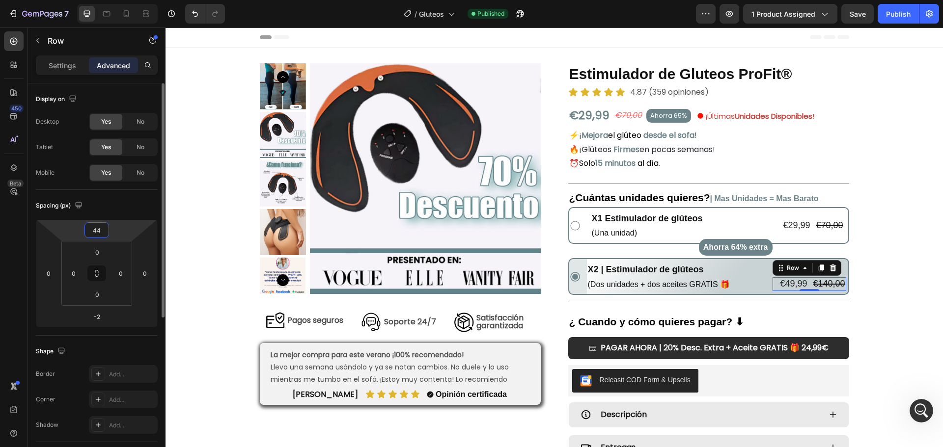
type input "4"
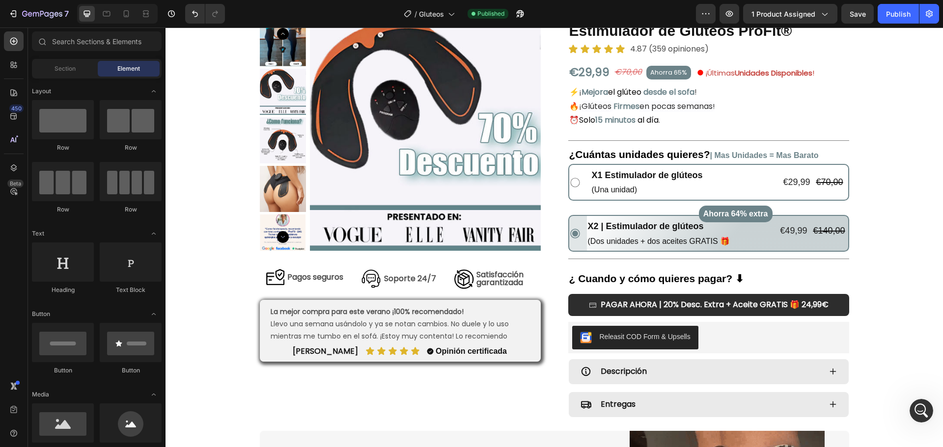
scroll to position [0, 0]
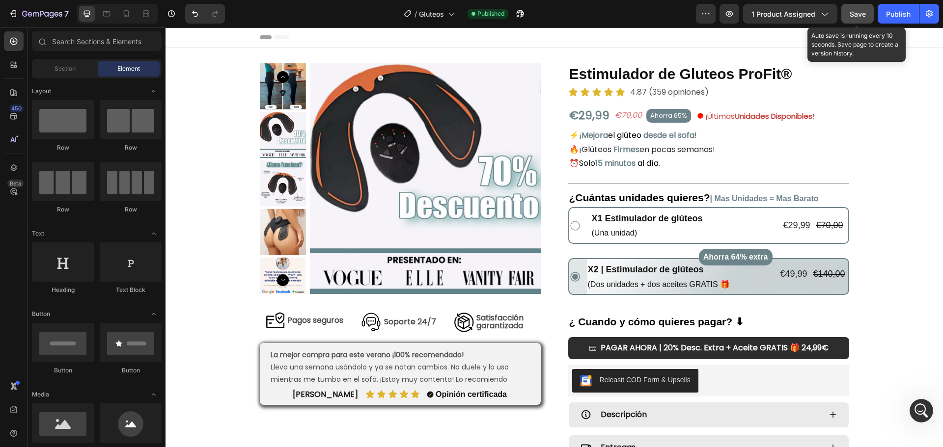
click at [868, 20] on button "Save" at bounding box center [857, 14] width 32 height 20
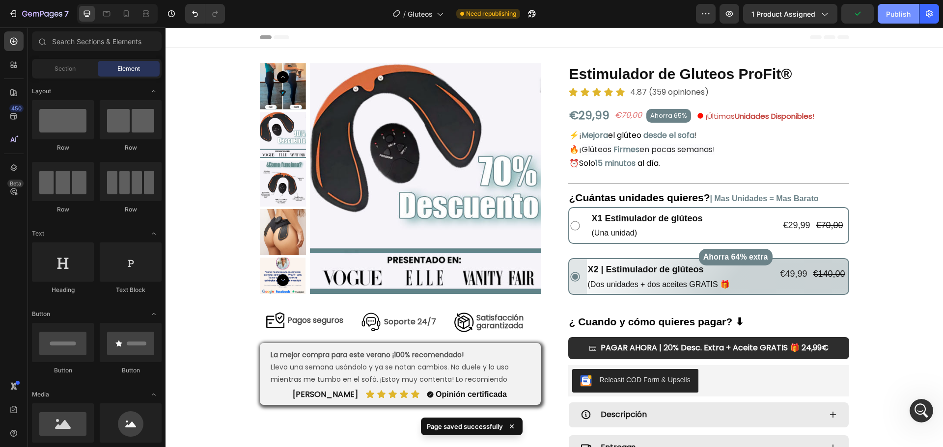
click at [906, 22] on button "Publish" at bounding box center [897, 14] width 41 height 20
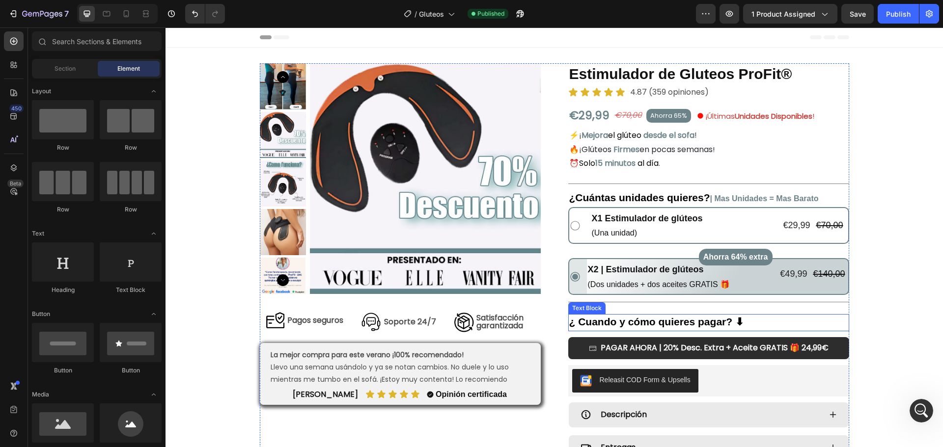
click at [575, 323] on strong "¿ Cuando y cómo quieres pagar? ⬇" at bounding box center [656, 321] width 175 height 11
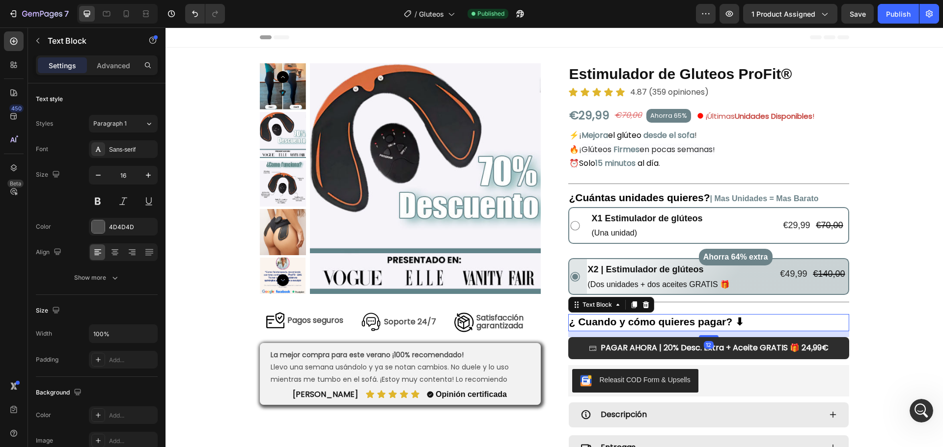
drag, startPoint x: 575, startPoint y: 318, endPoint x: 575, endPoint y: 328, distance: 9.8
click at [575, 320] on strong "¿ Cuando y cómo quieres pagar? ⬇" at bounding box center [656, 321] width 175 height 11
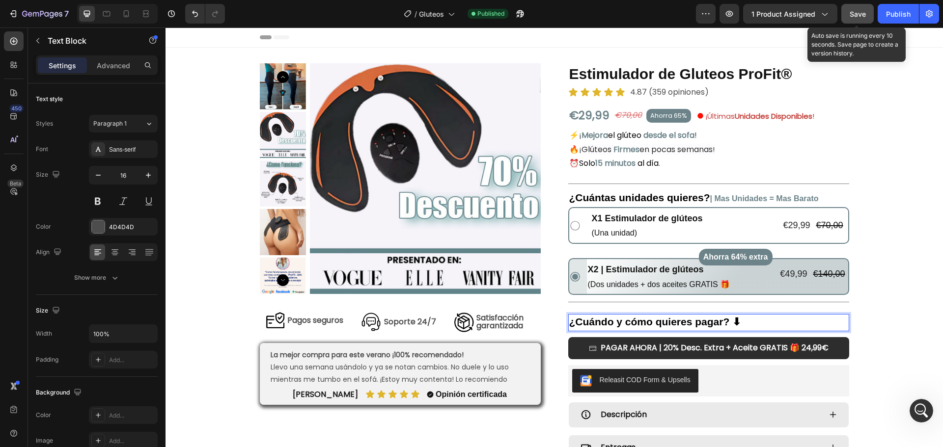
click at [852, 6] on button "Save" at bounding box center [857, 14] width 32 height 20
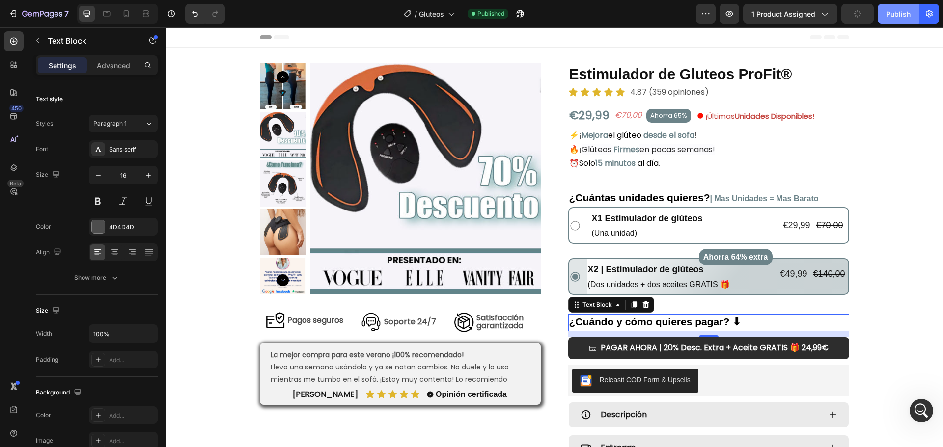
click at [892, 10] on div "Publish" at bounding box center [898, 14] width 25 height 10
